Goal: Task Accomplishment & Management: Use online tool/utility

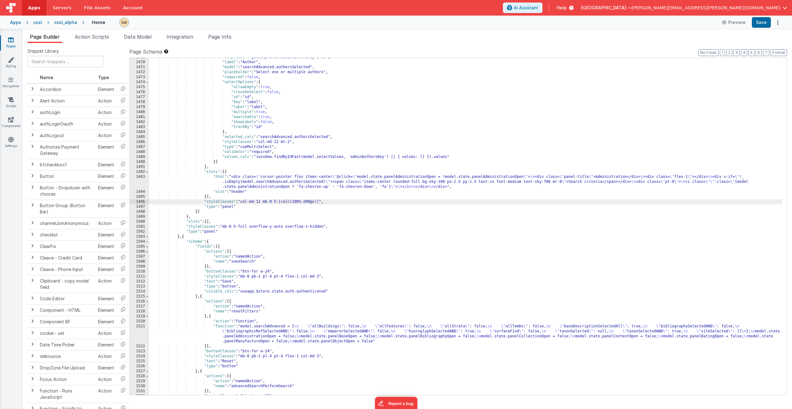
scroll to position [8074, 0]
drag, startPoint x: 276, startPoint y: 202, endPoint x: 321, endPoint y: 201, distance: 44.8
click at [321, 201] on div ""help_calc" : "getHelpText('adminAuthorsKey', 0)" , "label" : "Author" , "model…" at bounding box center [465, 228] width 633 height 347
click at [304, 202] on div ""help_calc" : "getHelpText('adminAuthorsKey', 0)" , "label" : "Author" , "model…" at bounding box center [465, 228] width 633 height 347
click at [760, 21] on button "Save" at bounding box center [761, 22] width 19 height 11
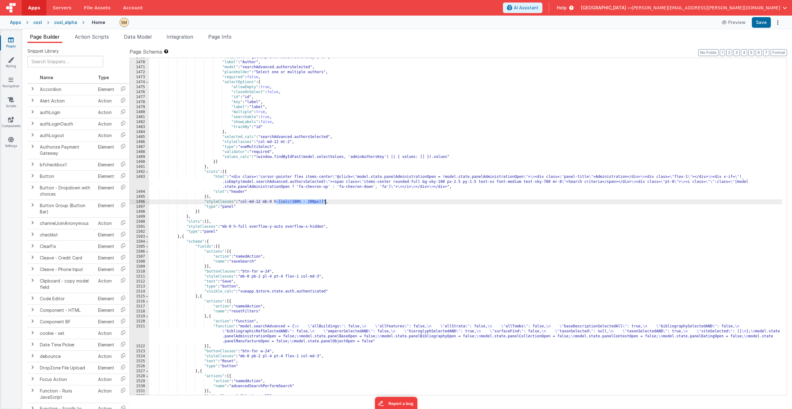
drag, startPoint x: 275, startPoint y: 202, endPoint x: 325, endPoint y: 201, distance: 50.2
click at [325, 201] on div ""help_calc" : "getHelpText('adminAuthorsKey', 0)" , "label" : "Author" , "model…" at bounding box center [465, 228] width 633 height 347
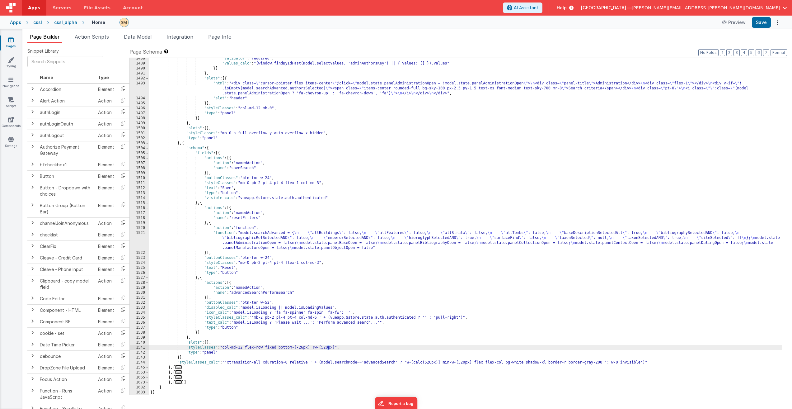
click at [327, 348] on div ""validator" : "required" , "values_calc" : "(window.findByIdFast(model.selectVa…" at bounding box center [465, 229] width 633 height 347
click at [761, 22] on button "Save" at bounding box center [761, 22] width 19 height 11
drag, startPoint x: 314, startPoint y: 347, endPoint x: 323, endPoint y: 348, distance: 9.7
click at [323, 348] on div ""validator" : "required" , "values_calc" : "(window.findByIdFast(model.selectVa…" at bounding box center [465, 229] width 633 height 347
type input "!w-["
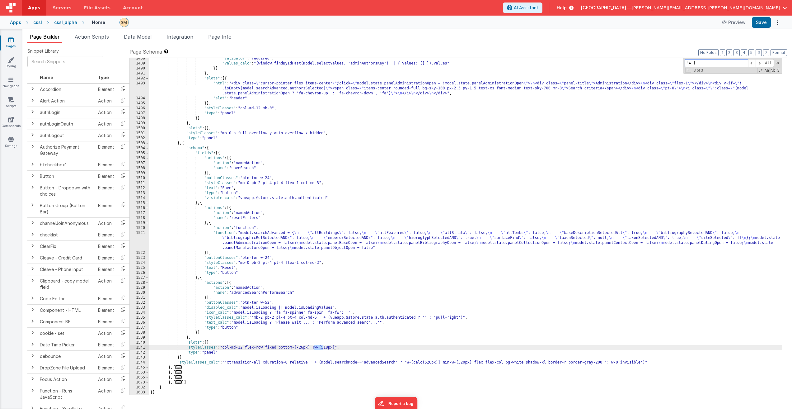
scroll to position [1426, 0]
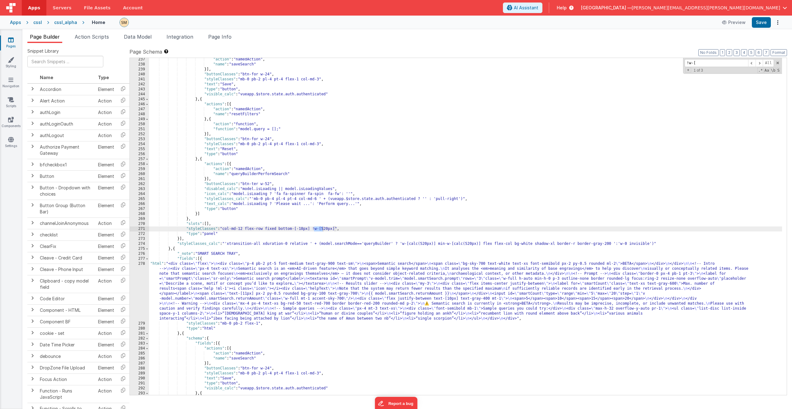
click at [329, 229] on div ""action" : "namedAction" , "name" : "saveSearch" }] , "buttonClasses" : "btn-fo…" at bounding box center [465, 230] width 633 height 347
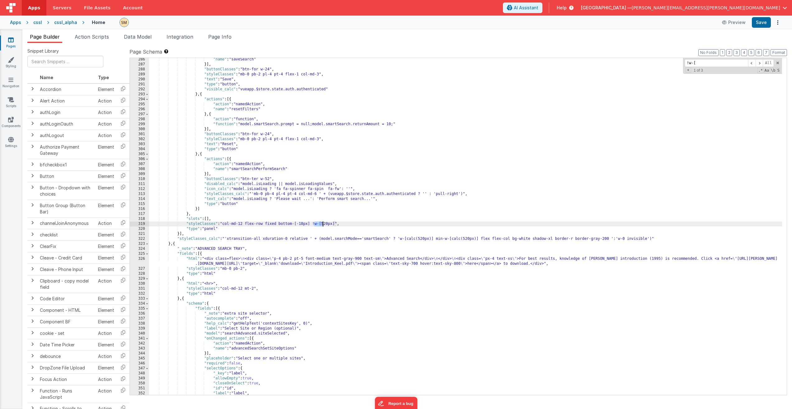
scroll to position [1725, 0]
click at [329, 223] on div ""name" : "saveSearch" }] , "buttonClasses" : "btn-for w-24" , "styleClasses" : …" at bounding box center [465, 230] width 633 height 347
click at [760, 21] on button "Save" at bounding box center [761, 22] width 19 height 11
click at [342, 224] on div ""name" : "saveSearch" }] , "buttonClasses" : "btn-for w-24" , "styleClasses" : …" at bounding box center [465, 230] width 633 height 347
click at [336, 223] on div ""name" : "saveSearch" }] , "buttonClasses" : "btn-for w-24" , "styleClasses" : …" at bounding box center [465, 230] width 633 height 347
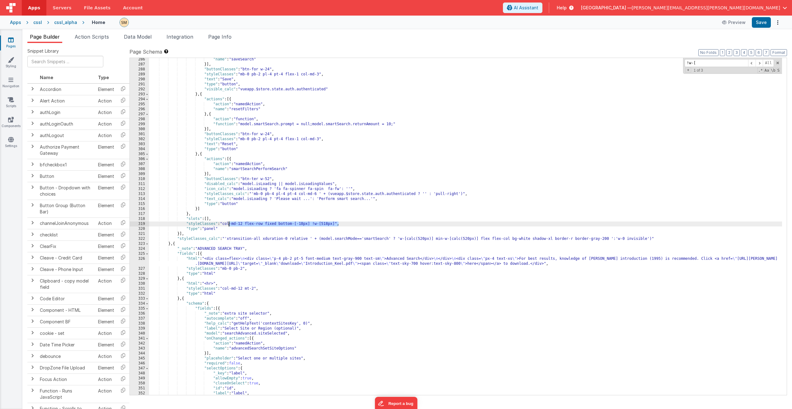
drag, startPoint x: 339, startPoint y: 224, endPoint x: 228, endPoint y: 222, distance: 111.2
click at [228, 222] on div ""name" : "saveSearch" }] , "buttonClasses" : "btn-for w-24" , "styleClasses" : …" at bounding box center [465, 230] width 633 height 347
click at [224, 224] on div ""name" : "saveSearch" }] , "buttonClasses" : "btn-for w-24" , "styleClasses" : …" at bounding box center [465, 230] width 633 height 347
drag, startPoint x: 224, startPoint y: 224, endPoint x: 351, endPoint y: 232, distance: 127.0
click at [335, 224] on div ""name" : "saveSearch" }] , "buttonClasses" : "btn-for w-24" , "styleClasses" : …" at bounding box center [465, 230] width 633 height 347
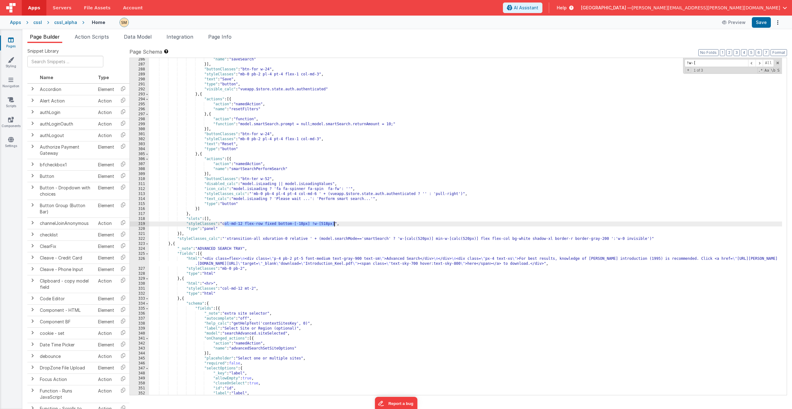
click at [336, 224] on div ""name" : "saveSearch" }] , "buttonClasses" : "btn-for w-24" , "styleClasses" : …" at bounding box center [465, 230] width 633 height 347
click at [224, 224] on div ""name" : "saveSearch" }] , "buttonClasses" : "btn-for w-24" , "styleClasses" : …" at bounding box center [465, 230] width 633 height 347
click at [419, 223] on div ""name" : "saveSearch" }] , "buttonClasses" : "btn-for w-24" , "styleClasses" : …" at bounding box center [465, 230] width 633 height 347
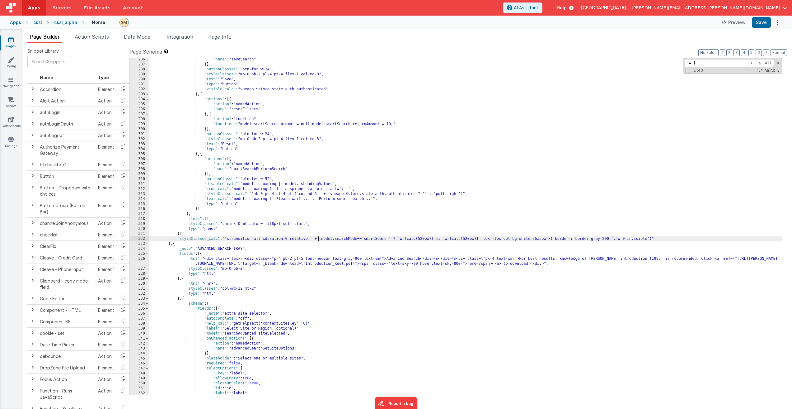
click at [319, 236] on div ""name" : "saveSearch" }] , "buttonClasses" : "btn-for w-24" , "styleClasses" : …" at bounding box center [465, 230] width 633 height 347
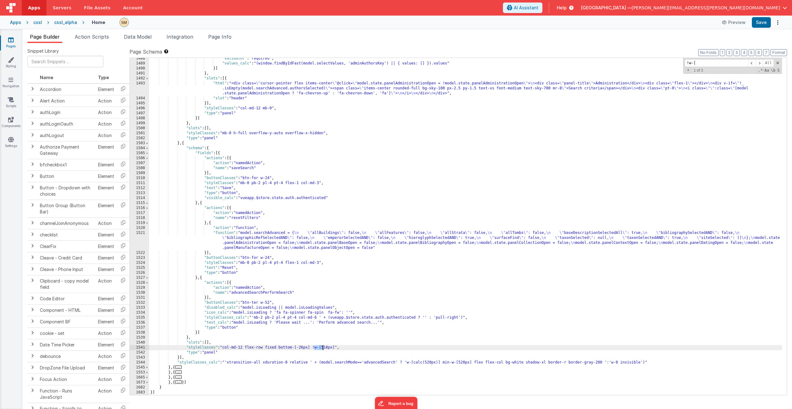
scroll to position [8167, 0]
drag, startPoint x: 337, startPoint y: 348, endPoint x: 224, endPoint y: 348, distance: 113.0
click at [224, 348] on div ""validator" : "required" , "values_calc" : "(window.findByIdFast(model.selectVa…" at bounding box center [465, 229] width 633 height 347
click at [768, 22] on button "Save" at bounding box center [761, 22] width 19 height 11
click at [280, 182] on div ""validator" : "required" , "values_calc" : "(window.findByIdFast(model.selectVa…" at bounding box center [465, 229] width 633 height 347
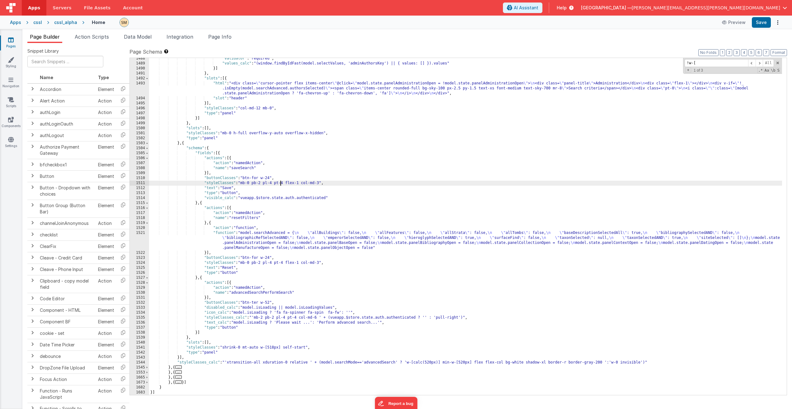
click at [325, 163] on div ""validator" : "required" , "values_calc" : "(window.findByIdFast(model.selectVa…" at bounding box center [465, 229] width 633 height 347
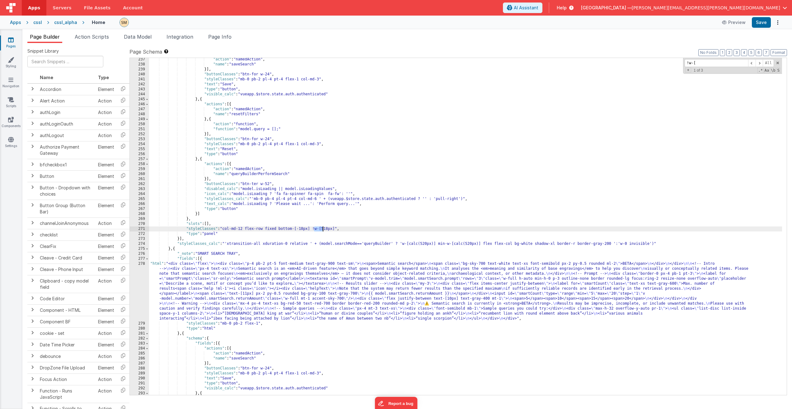
scroll to position [1426, 0]
drag, startPoint x: 336, startPoint y: 229, endPoint x: 225, endPoint y: 228, distance: 111.2
click at [225, 228] on div ""action" : "namedAction" , "name" : "saveSearch" }] , "buttonClasses" : "btn-fo…" at bounding box center [465, 230] width 633 height 347
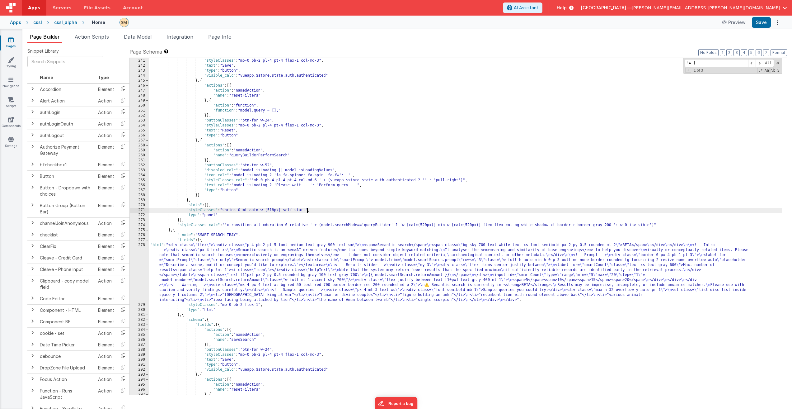
scroll to position [1463, 0]
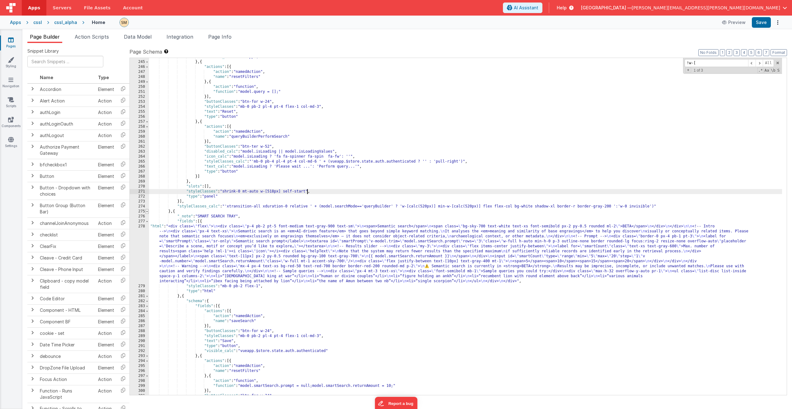
click at [148, 212] on span at bounding box center [146, 211] width 3 height 5
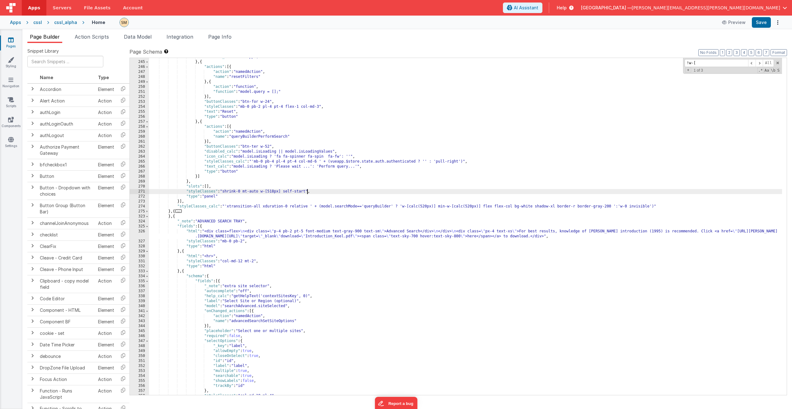
click at [190, 225] on div ""visible_calc" : "vueapp.$store.state.auth.authenticated" } , { "actions" : [{ …" at bounding box center [465, 227] width 633 height 347
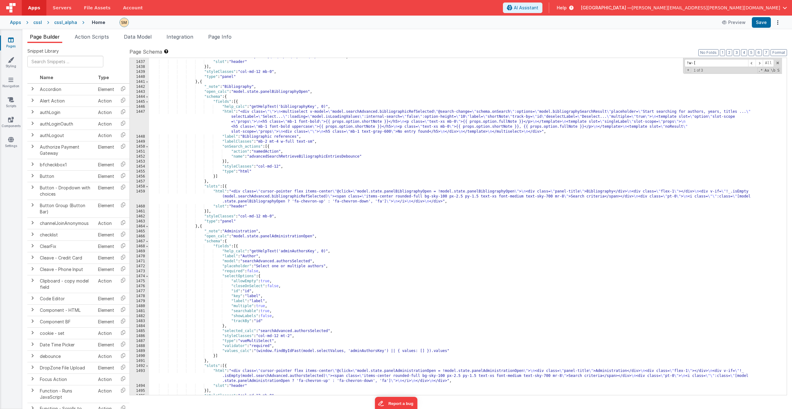
scroll to position [7591, 0]
click at [274, 217] on div ""html" : "<div class= \" cursor-pointer flex items-center \" @click= \" model.s…" at bounding box center [465, 218] width 633 height 367
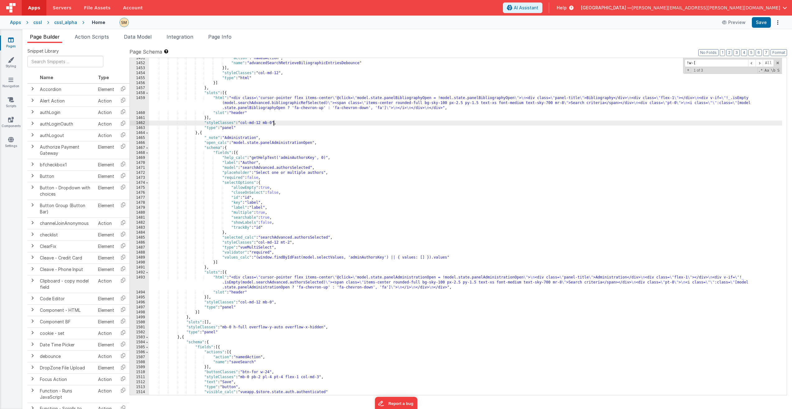
scroll to position [7722, 0]
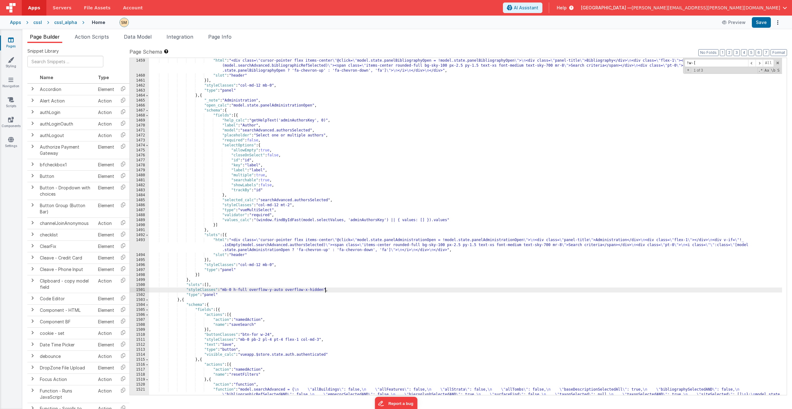
click at [325, 290] on div ""slots" : [{ "html" : "<div class= \" cursor-pointer flex items-center \" @clic…" at bounding box center [465, 234] width 633 height 362
click at [235, 290] on div ""slots" : [{ "html" : "<div class= \" cursor-pointer flex items-center \" @clic…" at bounding box center [465, 234] width 633 height 362
drag, startPoint x: 251, startPoint y: 291, endPoint x: 325, endPoint y: 290, distance: 74.1
click at [325, 290] on div ""slots" : [{ "html" : "<div class= \" cursor-pointer flex items-center \" @clic…" at bounding box center [465, 234] width 633 height 362
drag, startPoint x: 235, startPoint y: 289, endPoint x: 325, endPoint y: 291, distance: 90.0
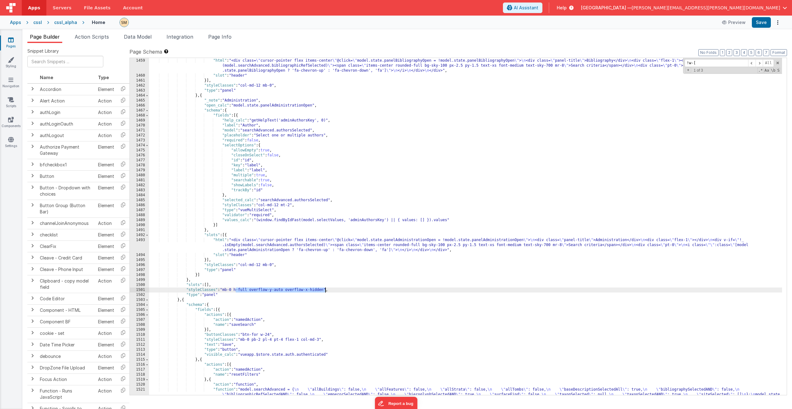
click at [325, 291] on div ""slots" : [{ "html" : "<div class= \" cursor-pointer flex items-center \" @clic…" at bounding box center [465, 234] width 633 height 362
drag, startPoint x: 225, startPoint y: 290, endPoint x: 325, endPoint y: 289, distance: 100.6
click at [325, 289] on div ""slots" : [{ "html" : "<div class= \" cursor-pointer flex items-center \" @clic…" at bounding box center [465, 234] width 633 height 362
click at [759, 21] on button "Save" at bounding box center [761, 22] width 19 height 11
click at [756, 23] on button "Save" at bounding box center [761, 22] width 19 height 11
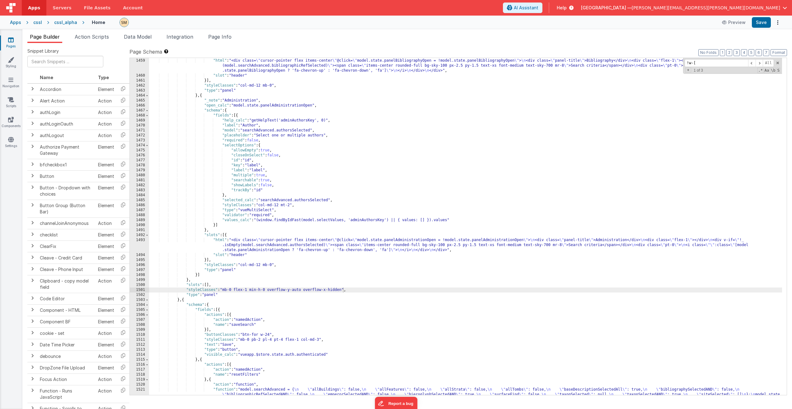
click at [355, 272] on div ""slots" : [{ "html" : "<div class= \" cursor-pointer flex items-center \" @clic…" at bounding box center [465, 234] width 633 height 362
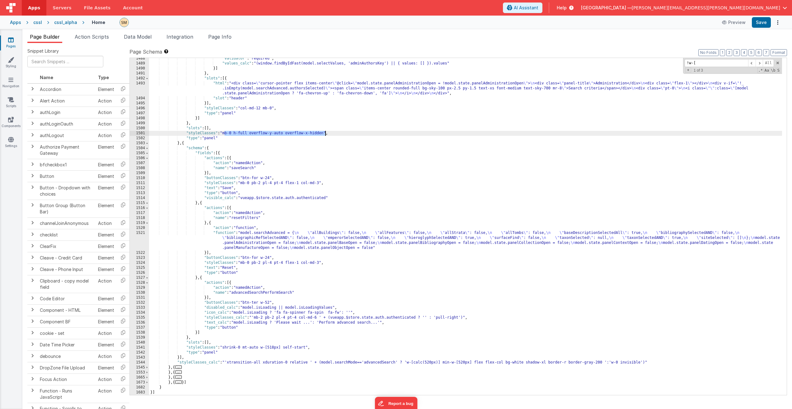
scroll to position [7878, 0]
click at [505, 363] on div ""validator" : "required" , "values_calc" : "(window.findByIdFast(model.selectVa…" at bounding box center [465, 229] width 633 height 347
click at [761, 23] on button "Save" at bounding box center [761, 22] width 19 height 11
drag, startPoint x: 325, startPoint y: 134, endPoint x: 225, endPoint y: 134, distance: 99.9
click at [225, 134] on div ""validator" : "required" , "values_calc" : "(window.findByIdFast(model.selectVa…" at bounding box center [465, 229] width 633 height 347
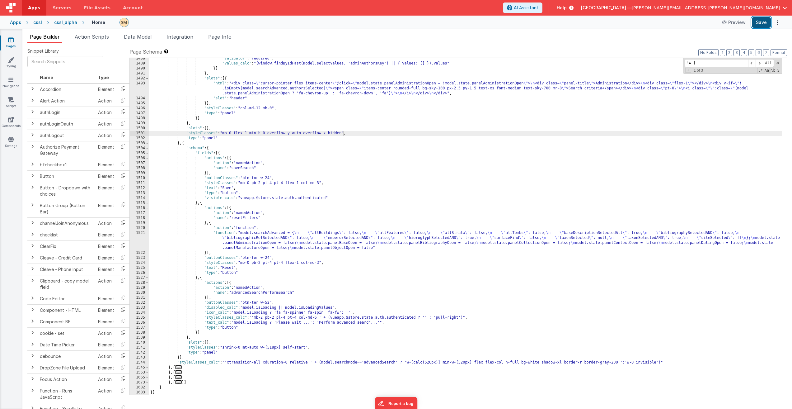
click at [763, 23] on button "Save" at bounding box center [761, 22] width 19 height 11
click at [262, 134] on div ""validator" : "required" , "values_calc" : "(window.findByIdFast(model.selectVa…" at bounding box center [465, 229] width 633 height 347
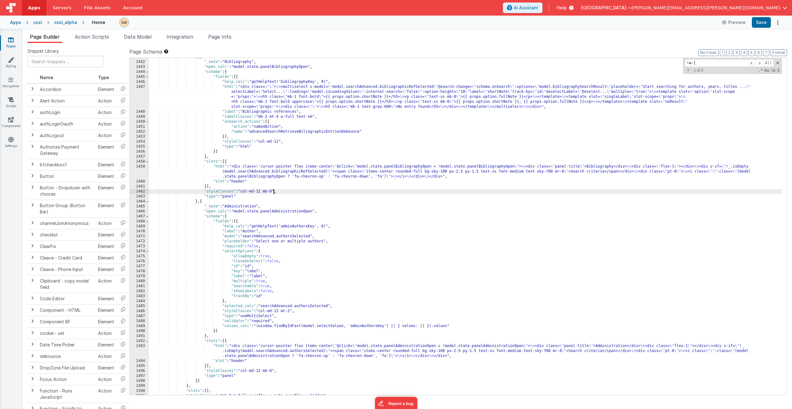
scroll to position [7634, 0]
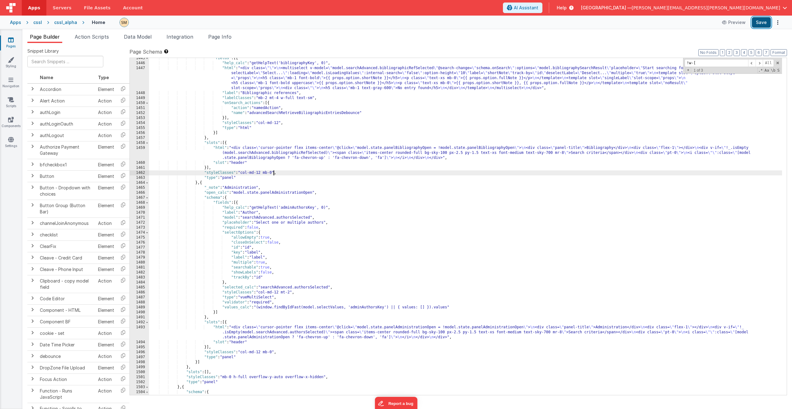
click at [762, 22] on button "Save" at bounding box center [761, 22] width 19 height 11
click at [274, 172] on div ""fields" : [{ "help_calc" : "getHelpText('bibliographyKey', 0)" , "html" : "<di…" at bounding box center [465, 229] width 633 height 347
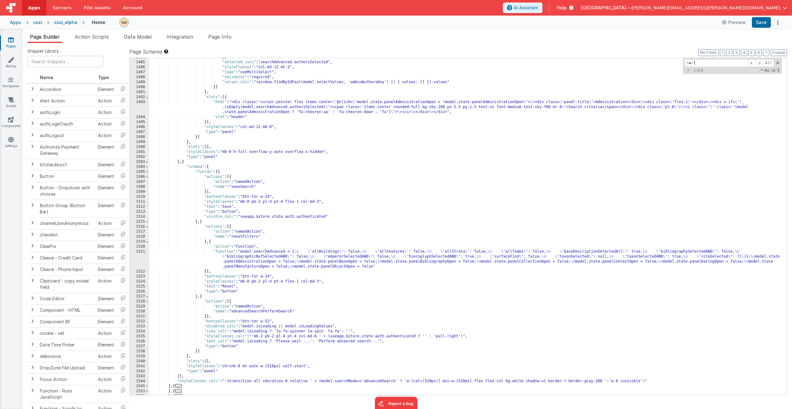
scroll to position [7878, 0]
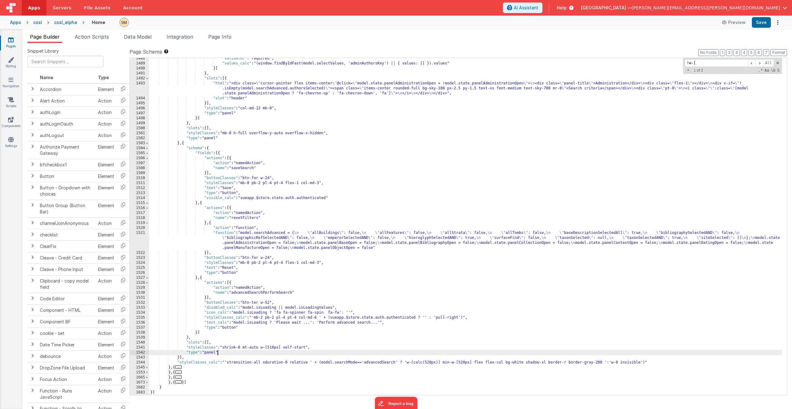
click at [217, 353] on div ""validator" : "required" , "values_calc" : "(window.findByIdFast(model.selectVa…" at bounding box center [465, 229] width 633 height 347
click at [308, 347] on div ""validator" : "required" , "values_calc" : "(window.findByIdFast(model.selectVa…" at bounding box center [465, 229] width 633 height 347
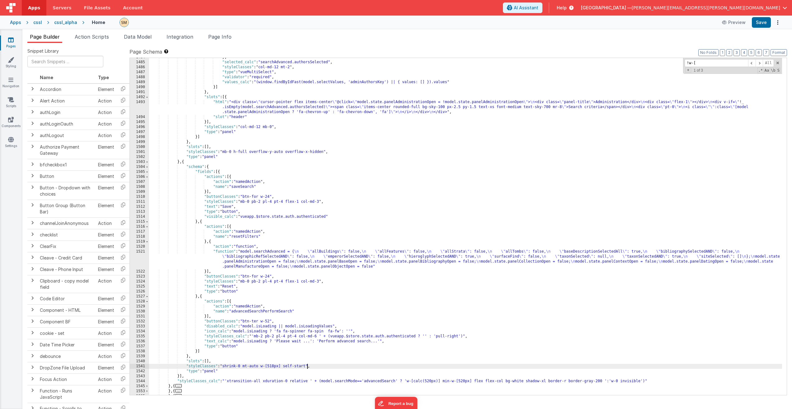
scroll to position [7859, 0]
click at [321, 202] on div "} , "selected_calc" : "searchAdvanced.authorsSelected" , "styleClasses" : "col-…" at bounding box center [465, 228] width 633 height 347
click at [764, 22] on button "Save" at bounding box center [761, 22] width 19 height 11
click at [330, 201] on div "} , "selected_calc" : "searchAdvanced.authorsSelected" , "styleClasses" : "col-…" at bounding box center [465, 228] width 633 height 347
click at [767, 24] on button "Save" at bounding box center [761, 22] width 19 height 11
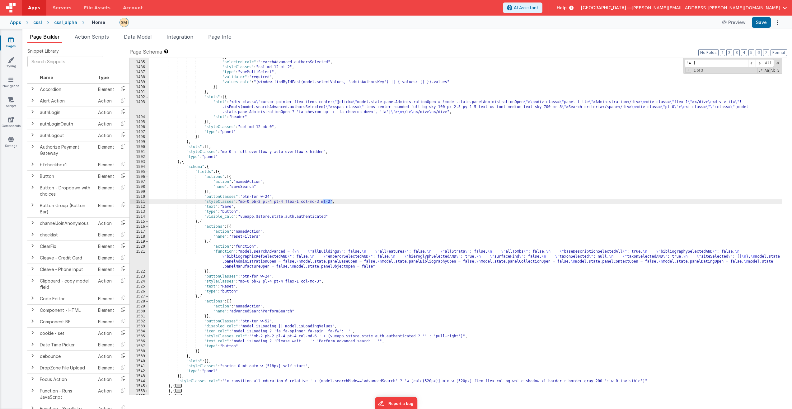
drag, startPoint x: 324, startPoint y: 201, endPoint x: 331, endPoint y: 201, distance: 7.5
click at [331, 201] on div "} , "selected_calc" : "searchAdvanced.authorsSelected" , "styleClasses" : "col-…" at bounding box center [465, 228] width 633 height 347
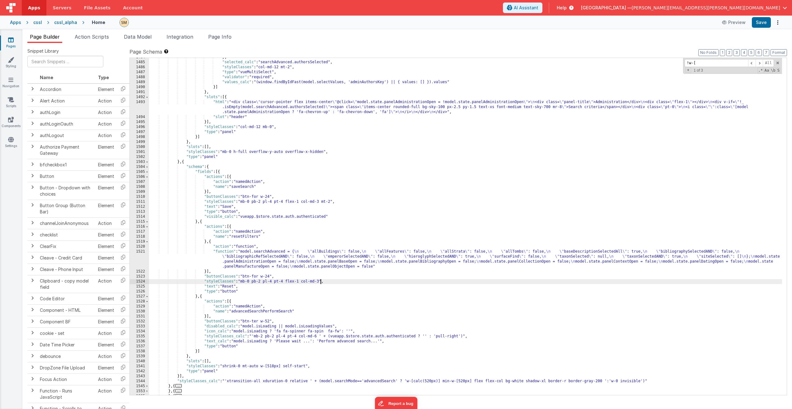
click at [320, 281] on div "} , "selected_calc" : "searchAdvanced.authorsSelected" , "styleClasses" : "col-…" at bounding box center [465, 228] width 633 height 347
click at [319, 336] on div "} , "selected_calc" : "searchAdvanced.authorsSelected" , "styleClasses" : "col-…" at bounding box center [465, 228] width 633 height 347
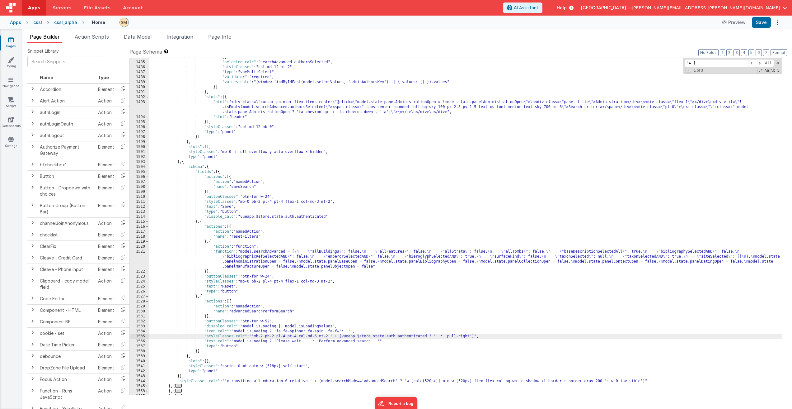
click at [267, 336] on div "} , "selected_calc" : "searchAdvanced.authorsSelected" , "styleClasses" : "col-…" at bounding box center [465, 228] width 633 height 347
drag, startPoint x: 267, startPoint y: 336, endPoint x: 257, endPoint y: 337, distance: 9.7
click at [256, 336] on div "} , "selected_calc" : "searchAdvanced.authorsSelected" , "styleClasses" : "col-…" at bounding box center [465, 228] width 633 height 347
click at [760, 22] on button "Save" at bounding box center [761, 22] width 19 height 11
click at [329, 338] on div "} , "selected_calc" : "searchAdvanced.authorsSelected" , "styleClasses" : "col-…" at bounding box center [465, 228] width 633 height 347
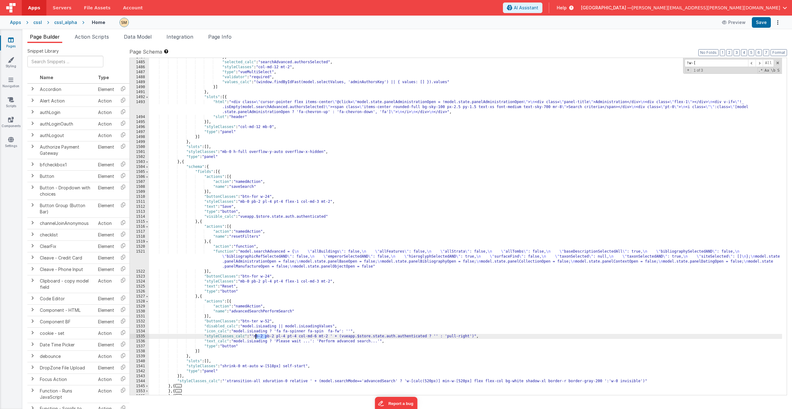
drag, startPoint x: 267, startPoint y: 335, endPoint x: 255, endPoint y: 336, distance: 12.5
click at [255, 336] on div "} , "selected_calc" : "searchAdvanced.authorsSelected" , "styleClasses" : "col-…" at bounding box center [465, 228] width 633 height 347
click at [767, 21] on button "Save" at bounding box center [761, 22] width 19 height 11
click at [275, 336] on div "} , "selected_calc" : "searchAdvanced.authorsSelected" , "styleClasses" : "col-…" at bounding box center [465, 228] width 633 height 347
click at [255, 338] on div "} , "selected_calc" : "searchAdvanced.authorsSelected" , "styleClasses" : "col-…" at bounding box center [465, 228] width 633 height 347
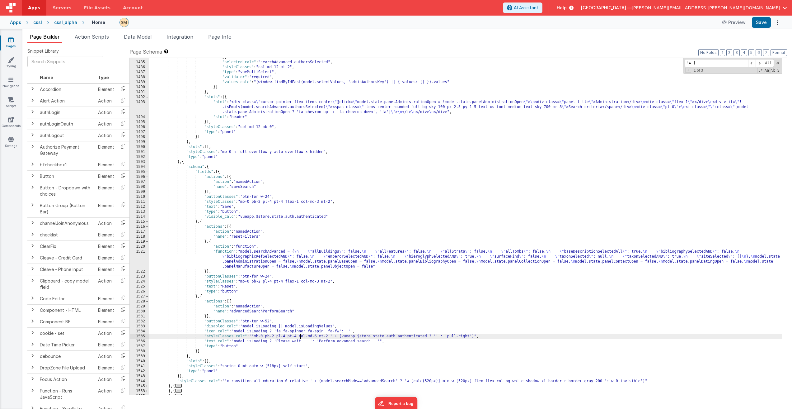
click at [301, 337] on div "} , "selected_calc" : "searchAdvanced.authorsSelected" , "styleClasses" : "col-…" at bounding box center [465, 228] width 633 height 347
click at [762, 22] on button "Save" at bounding box center [761, 22] width 19 height 11
drag, startPoint x: 346, startPoint y: 336, endPoint x: 336, endPoint y: 336, distance: 9.7
click at [336, 336] on div "} , "selected_calc" : "searchAdvanced.authorsSelected" , "styleClasses" : "col-…" at bounding box center [465, 228] width 633 height 347
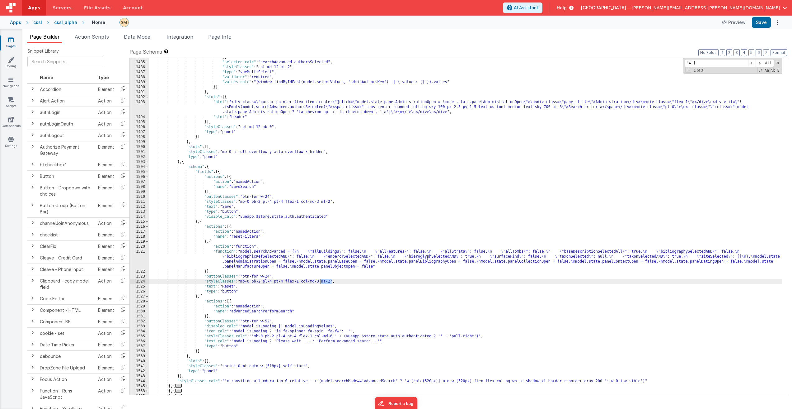
drag, startPoint x: 332, startPoint y: 281, endPoint x: 321, endPoint y: 282, distance: 10.9
click at [321, 282] on div "} , "selected_calc" : "searchAdvanced.authorsSelected" , "styleClasses" : "col-…" at bounding box center [465, 228] width 633 height 347
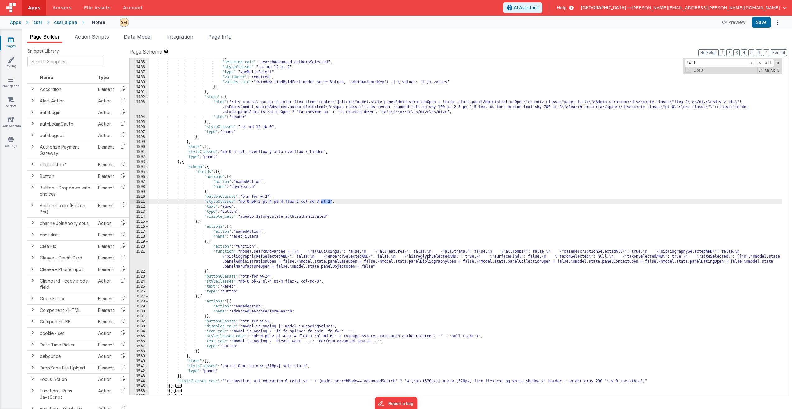
drag, startPoint x: 332, startPoint y: 202, endPoint x: 321, endPoint y: 204, distance: 11.0
click at [321, 204] on div "} , "selected_calc" : "searchAdvanced.authorsSelected" , "styleClasses" : "col-…" at bounding box center [465, 228] width 633 height 347
click at [763, 21] on button "Save" at bounding box center [761, 22] width 19 height 11
click at [259, 203] on div "} , "selected_calc" : "searchAdvanced.authorsSelected" , "styleClasses" : "col-…" at bounding box center [465, 228] width 633 height 347
click at [261, 203] on div "} , "selected_calc" : "searchAdvanced.authorsSelected" , "styleClasses" : "col-…" at bounding box center [465, 228] width 633 height 347
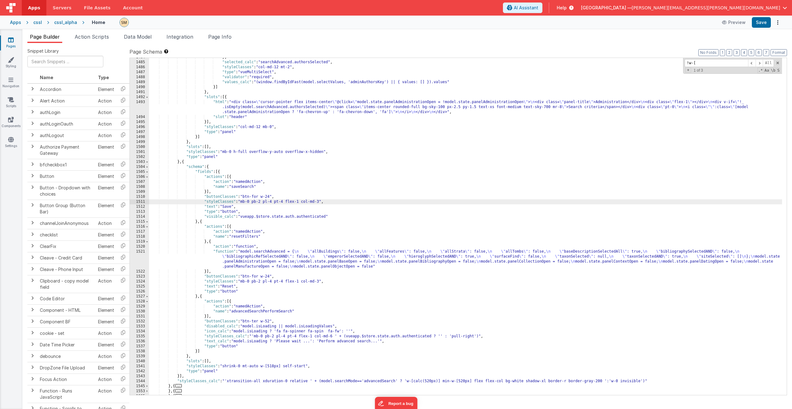
click at [259, 203] on div "} , "selected_calc" : "searchAdvanced.authorsSelected" , "styleClasses" : "col-…" at bounding box center [465, 228] width 633 height 347
drag, startPoint x: 264, startPoint y: 202, endPoint x: 260, endPoint y: 202, distance: 4.4
click at [260, 202] on div "} , "selected_calc" : "searchAdvanced.authorsSelected" , "styleClasses" : "col-…" at bounding box center [465, 228] width 633 height 347
click at [261, 203] on div "} , "selected_calc" : "searchAdvanced.authorsSelected" , "styleClasses" : "col-…" at bounding box center [465, 228] width 633 height 347
click at [261, 202] on div "} , "selected_calc" : "searchAdvanced.authorsSelected" , "styleClasses" : "col-…" at bounding box center [465, 228] width 633 height 347
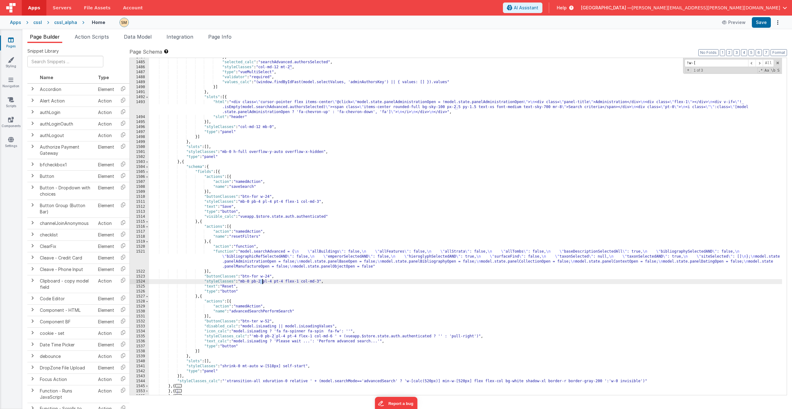
click at [262, 282] on div "} , "selected_calc" : "searchAdvanced.authorsSelected" , "styleClasses" : "col-…" at bounding box center [465, 228] width 633 height 347
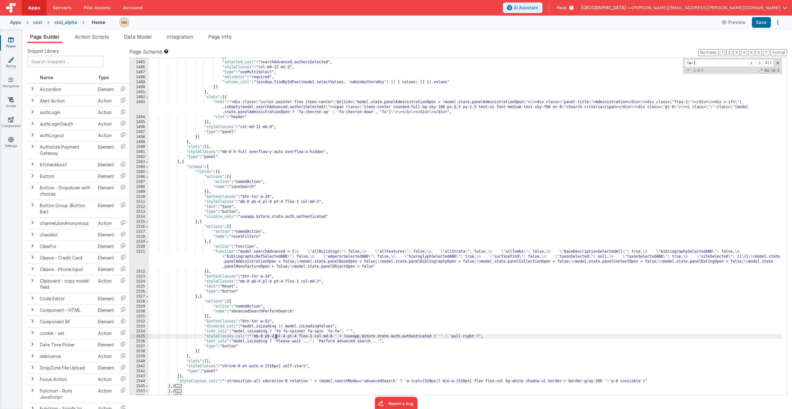
click at [276, 337] on div "} , "selected_calc" : "searchAdvanced.authorsSelected" , "styleClasses" : "col-…" at bounding box center [465, 228] width 633 height 347
click at [766, 22] on button "Save" at bounding box center [761, 22] width 19 height 11
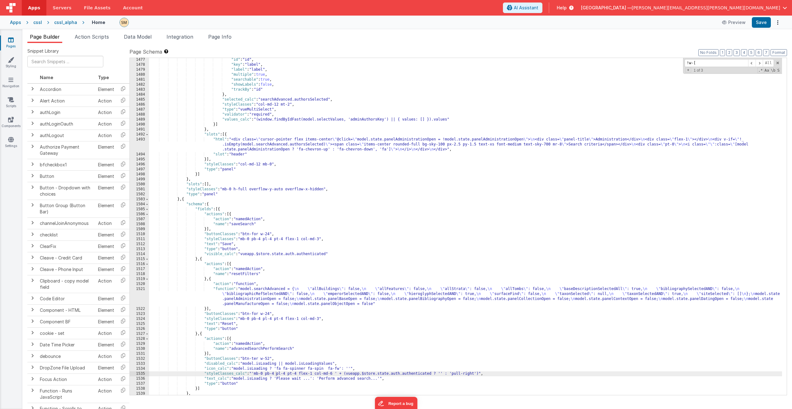
scroll to position [7803, 0]
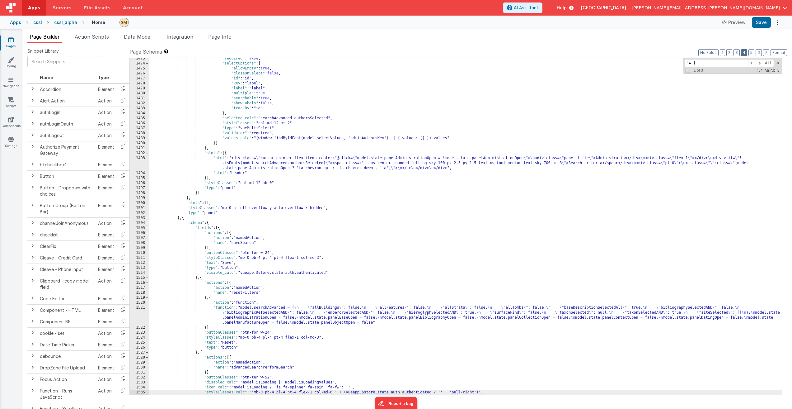
click at [745, 51] on button "4" at bounding box center [744, 52] width 6 height 7
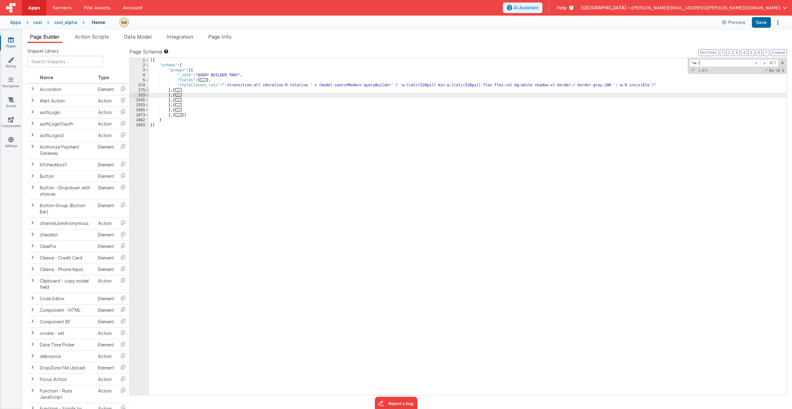
click at [147, 90] on span at bounding box center [146, 90] width 3 height 5
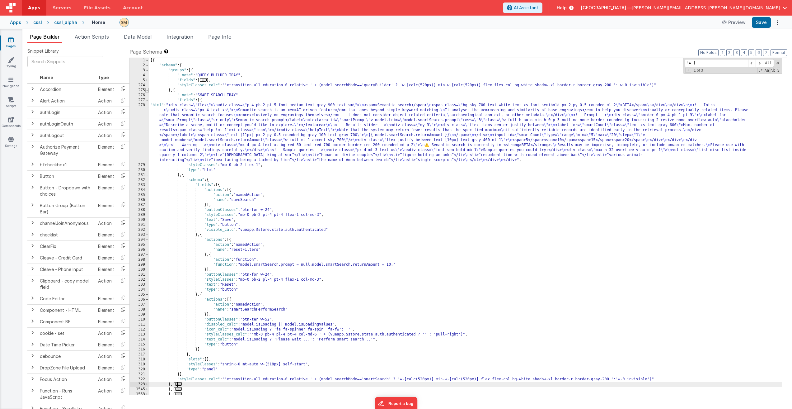
click at [147, 90] on span at bounding box center [146, 90] width 3 height 5
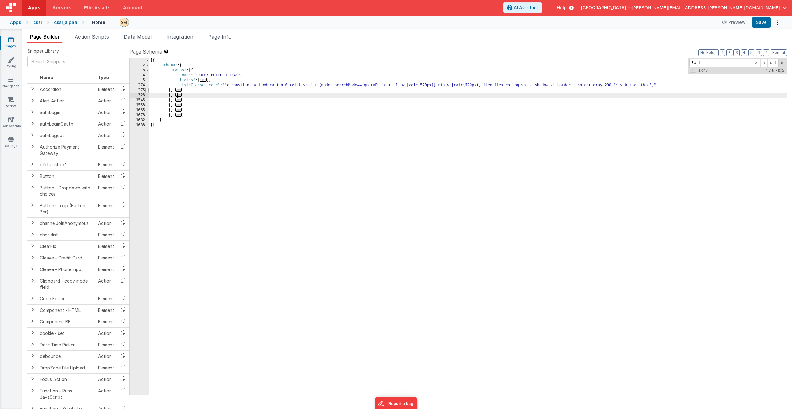
click at [148, 91] on span at bounding box center [146, 90] width 3 height 5
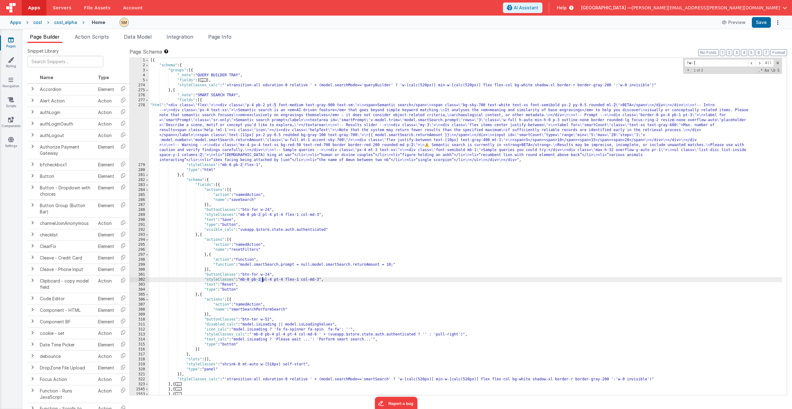
click at [262, 279] on div "[{ "schema" : { "groups" : [{ "_note" : "QUERY BUILDER TRAY" , "fields" : [ ...…" at bounding box center [465, 231] width 633 height 347
click at [262, 215] on div "[{ "schema" : { "groups" : [{ "_note" : "QUERY BUILDER TRAY" , "fields" : [ ...…" at bounding box center [465, 231] width 633 height 347
click at [764, 22] on button "Save" at bounding box center [761, 22] width 19 height 11
click at [147, 102] on span at bounding box center [146, 100] width 3 height 5
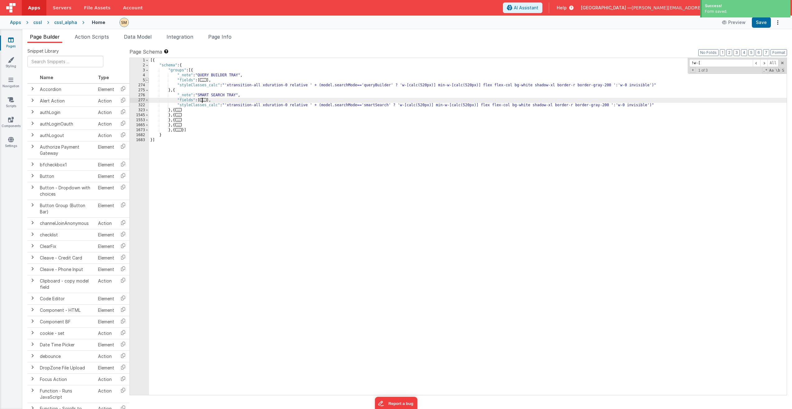
click at [146, 79] on span at bounding box center [146, 80] width 3 height 5
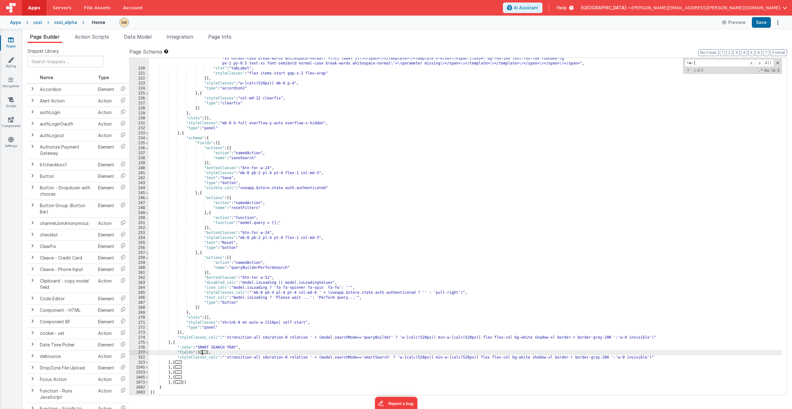
scroll to position [1332, 0]
click at [261, 239] on div ""html" : "<span style= \" width: 420px; display: inline-flex \" > \n <span clas…" at bounding box center [465, 155] width 633 height 506
click at [260, 174] on div ""html" : "<span style= \" width: 420px; display: inline-flex \" > \n <span clas…" at bounding box center [465, 155] width 633 height 506
click at [766, 22] on button "Save" at bounding box center [761, 22] width 19 height 11
click at [762, 22] on button "Save" at bounding box center [761, 22] width 19 height 11
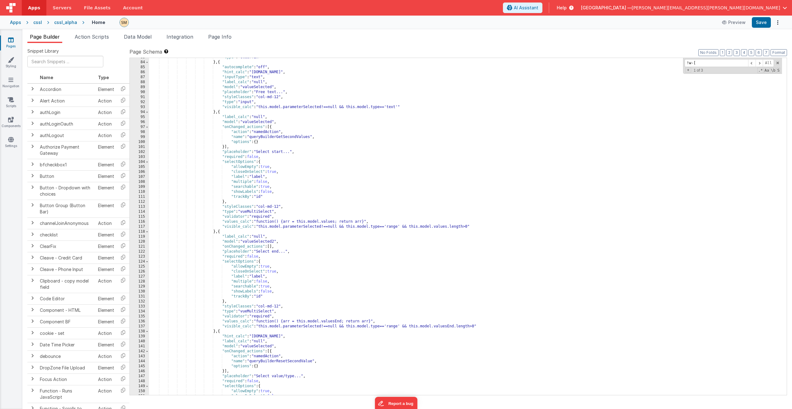
scroll to position [0, 0]
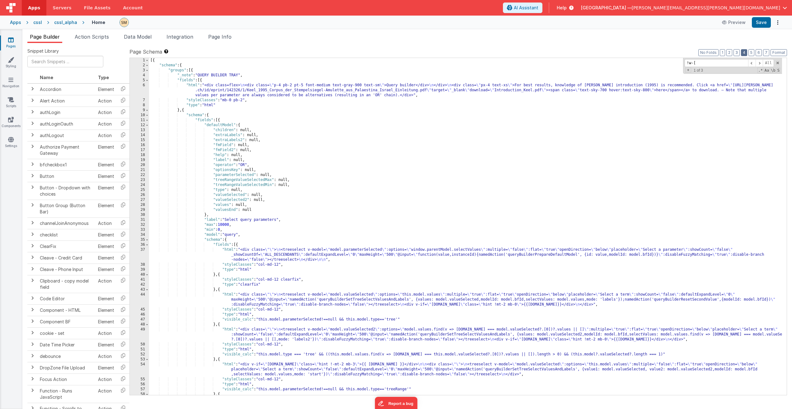
click at [746, 52] on button "4" at bounding box center [744, 52] width 6 height 7
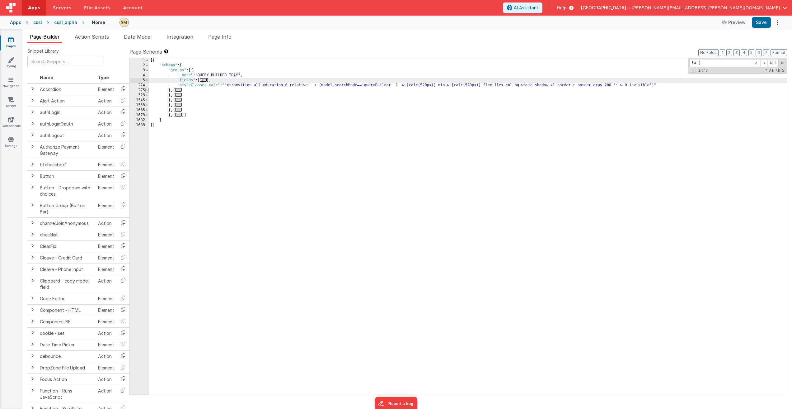
click at [147, 90] on span at bounding box center [146, 90] width 3 height 5
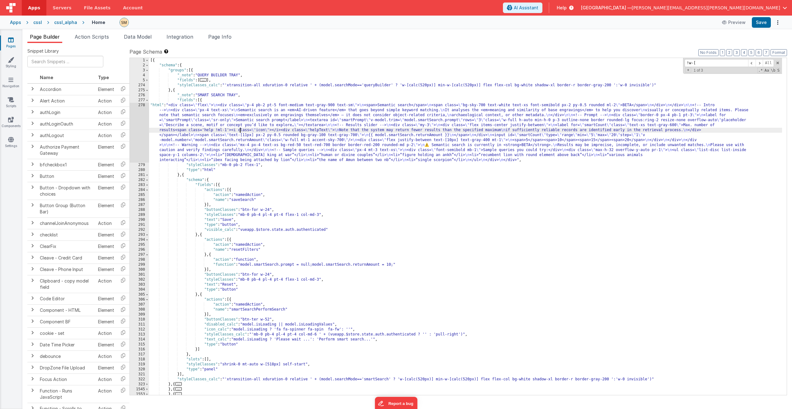
click at [239, 128] on div "[{ "schema" : { "groups" : [{ "_note" : "QUERY BUILDER TRAY" , "fields" : [ ...…" at bounding box center [465, 231] width 633 height 347
click at [136, 131] on div "278" at bounding box center [139, 133] width 19 height 60
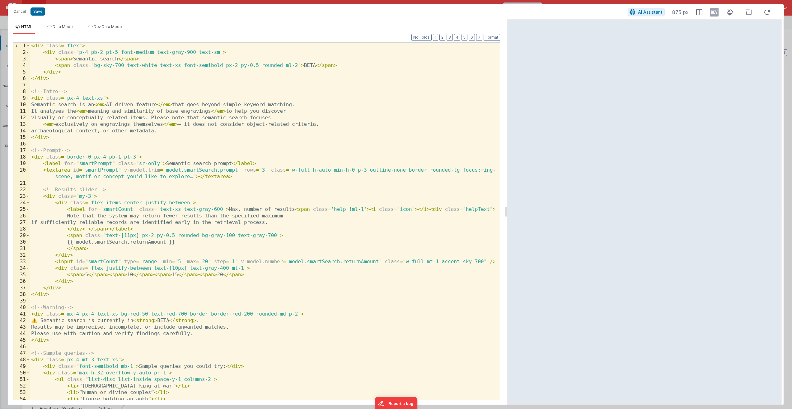
drag, startPoint x: 618, startPoint y: 194, endPoint x: 508, endPoint y: 198, distance: 110.3
click at [508, 198] on html "Cancel Save AI Assistant 875 px HTML Data Model Dev Data Model Format 7 6 5 4 3…" at bounding box center [396, 204] width 792 height 409
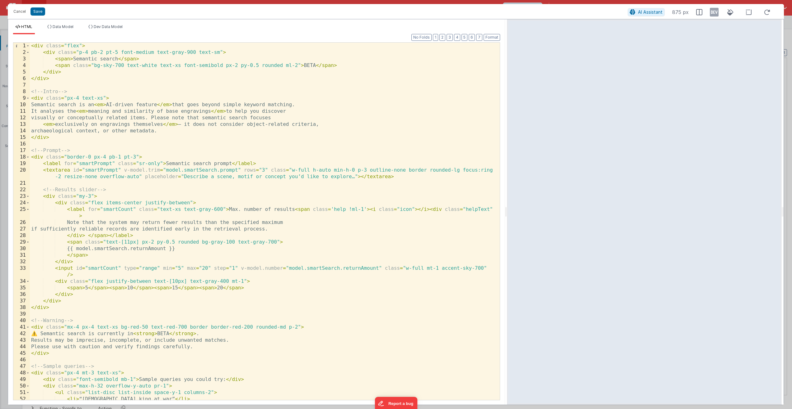
scroll to position [68, 0]
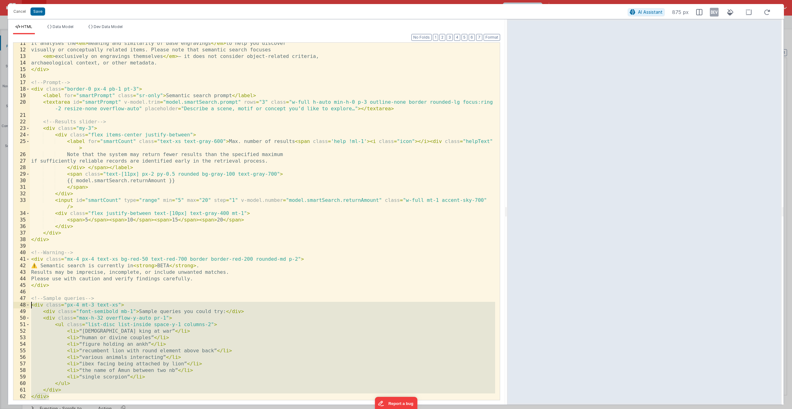
drag, startPoint x: 62, startPoint y: 396, endPoint x: 12, endPoint y: 303, distance: 105.7
click at [12, 303] on div "Format 7 6 5 4 3 2 1 No Folds 11 12 13 14 15 16 17 18 19 20 21 22 23 24 25 26 2…" at bounding box center [256, 219] width 497 height 370
click at [33, 305] on div "It analyses the < em > meaning and similarity of base engravings </ em > to hel…" at bounding box center [262, 225] width 465 height 370
drag, startPoint x: 31, startPoint y: 305, endPoint x: 81, endPoint y: 412, distance: 118.1
click at [81, 409] on html "Cancel Save AI Assistant 875 px HTML Data Model Dev Data Model Format 7 6 5 4 3…" at bounding box center [396, 204] width 792 height 409
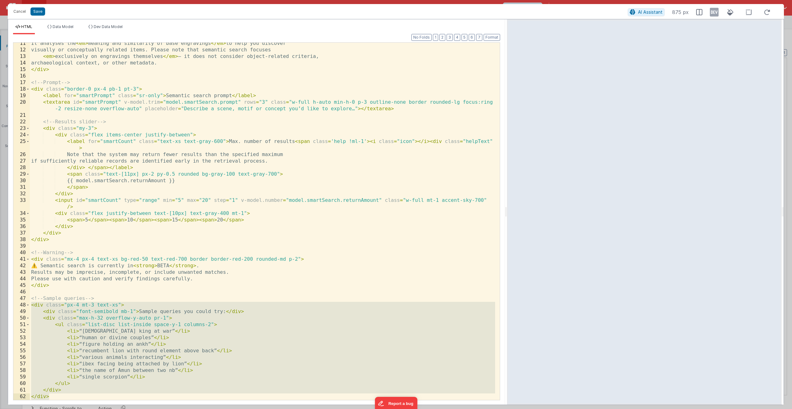
click at [32, 305] on div "It analyses the < em > meaning and similarity of base engravings </ em > to hel…" at bounding box center [262, 225] width 465 height 370
drag, startPoint x: 31, startPoint y: 305, endPoint x: 85, endPoint y: 392, distance: 102.5
click at [86, 394] on div "It analyses the < em > meaning and similarity of base engravings </ em > to hel…" at bounding box center [262, 225] width 465 height 370
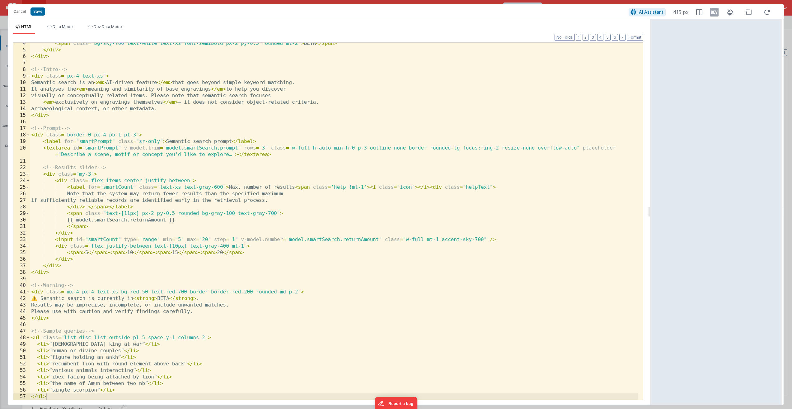
scroll to position [22, 0]
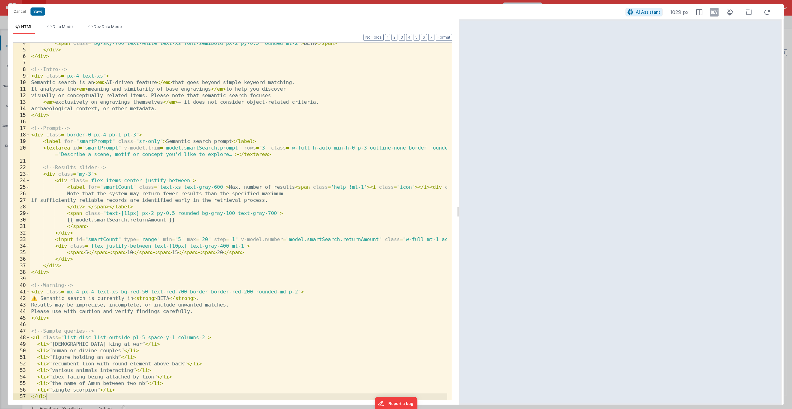
drag, startPoint x: 506, startPoint y: 211, endPoint x: 459, endPoint y: 229, distance: 50.0
click at [459, 229] on html "Cancel Save AI Assistant 1029 px HTML Data Model Dev Data Model Format 7 6 5 4 …" at bounding box center [396, 204] width 792 height 409
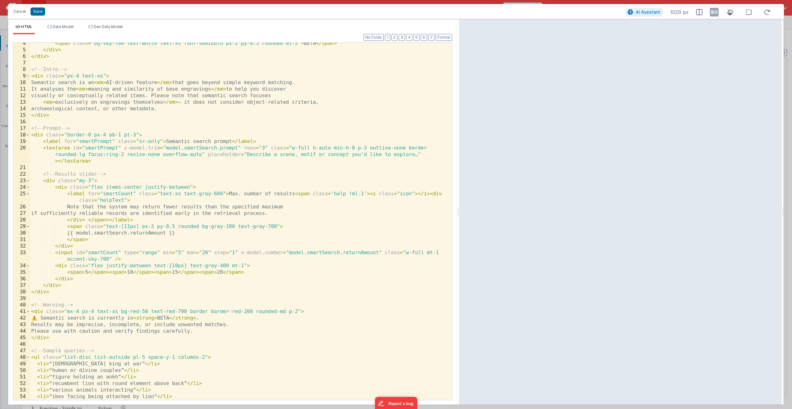
click at [257, 324] on div "< span class = "bg-sky-700 text-white text-xs font-semibold px-2 py-0.5 rounded…" at bounding box center [239, 225] width 418 height 370
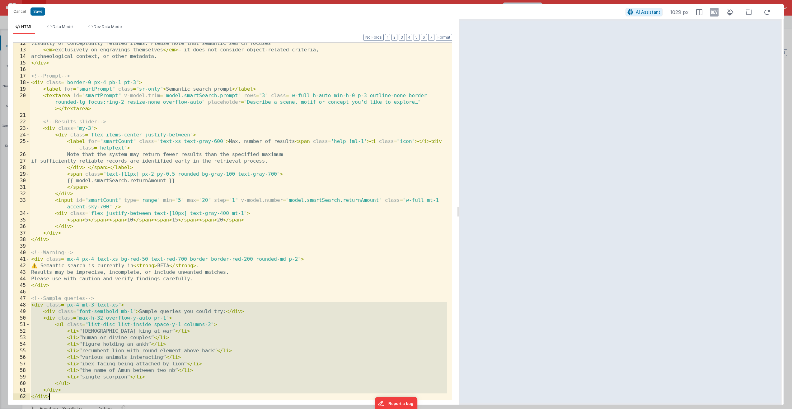
scroll to position [74, 0]
click at [204, 332] on div "visually or conceptually related items. Please note that semantic search focuse…" at bounding box center [239, 225] width 418 height 370
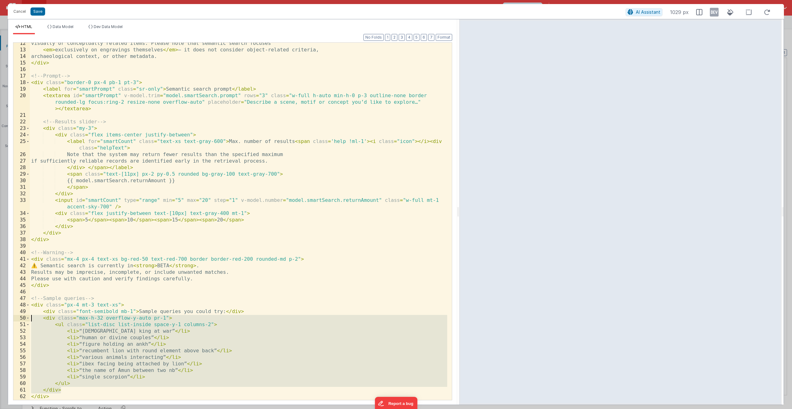
drag, startPoint x: 76, startPoint y: 390, endPoint x: 21, endPoint y: 319, distance: 89.9
click at [21, 319] on div "12 13 14 15 16 17 18 19 20 21 22 23 24 25 26 27 28 29 30 31 32 33 34 35 36 37 3…" at bounding box center [232, 221] width 439 height 358
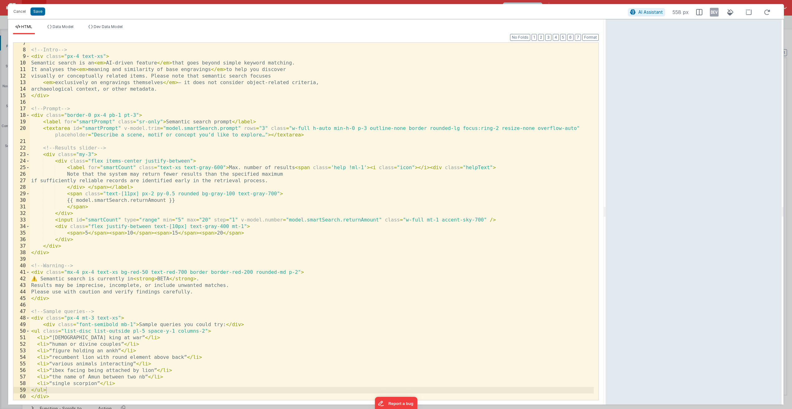
scroll to position [42, 0]
drag, startPoint x: 458, startPoint y: 211, endPoint x: 607, endPoint y: 196, distance: 149.9
click at [607, 196] on html "Cancel Save AI Assistant 556 px HTML Data Model Dev Data Model Format 7 6 5 4 3…" at bounding box center [396, 204] width 792 height 409
click at [519, 198] on div "<!-- Intro --> < div class = "px-4 text-xs" > Semantic search is an < em > AI-d…" at bounding box center [312, 225] width 565 height 370
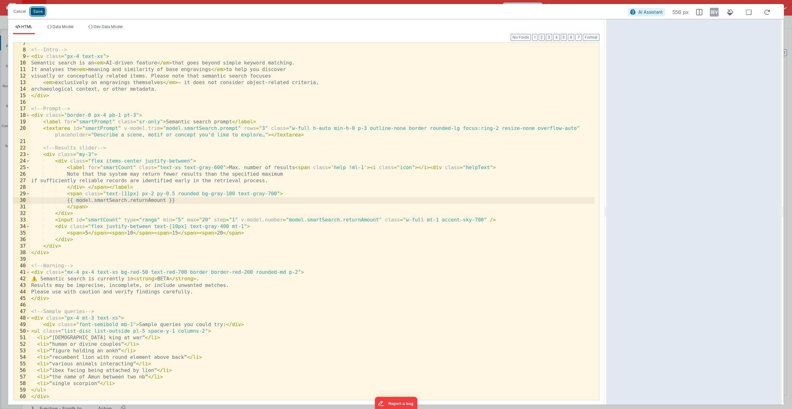
click at [35, 12] on button "Save" at bounding box center [38, 11] width 15 height 8
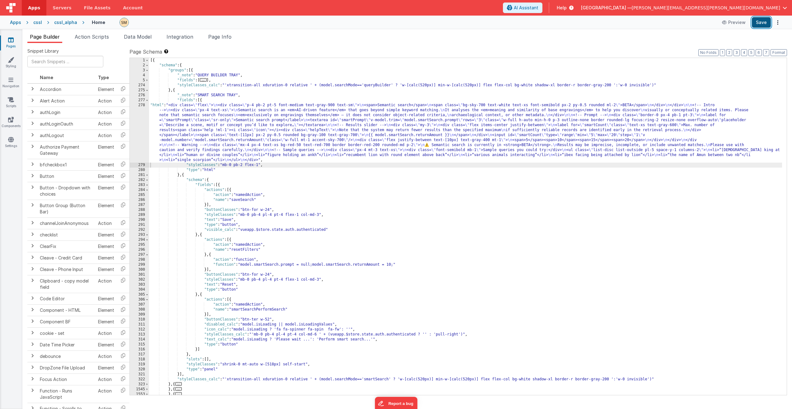
click at [757, 23] on button "Save" at bounding box center [761, 22] width 19 height 11
click at [187, 118] on div "[{ "schema" : { "groups" : [{ "_note" : "QUERY BUILDER TRAY" , "fields" : [ ...…" at bounding box center [465, 231] width 633 height 347
click at [135, 125] on div "278" at bounding box center [139, 133] width 19 height 60
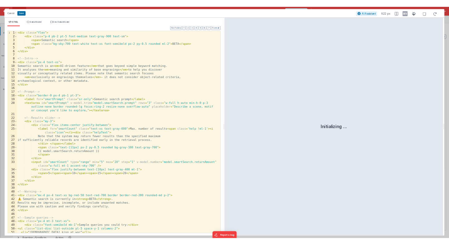
scroll to position [61, 0]
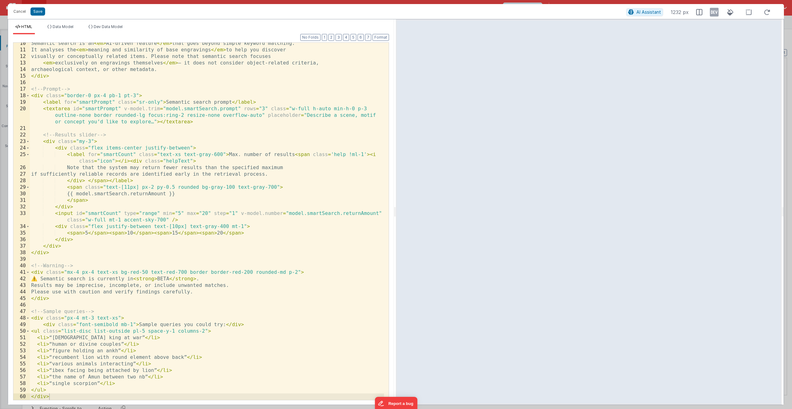
click at [204, 332] on div "Semantic search is an < em > AI-driven feature </ em > that goes beyond simple …" at bounding box center [207, 225] width 354 height 370
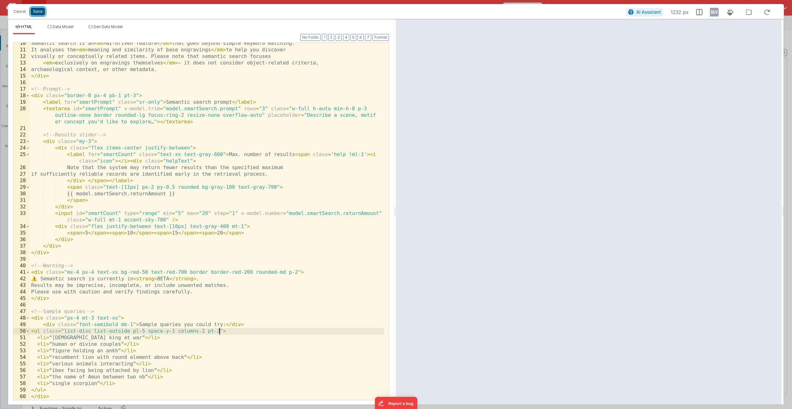
click at [35, 13] on button "Save" at bounding box center [38, 11] width 15 height 8
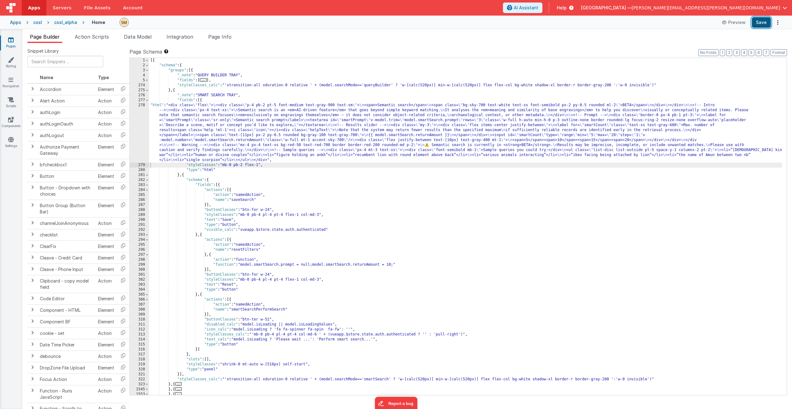
drag, startPoint x: 763, startPoint y: 23, endPoint x: 760, endPoint y: 24, distance: 3.6
click at [763, 23] on button "Save" at bounding box center [761, 22] width 19 height 11
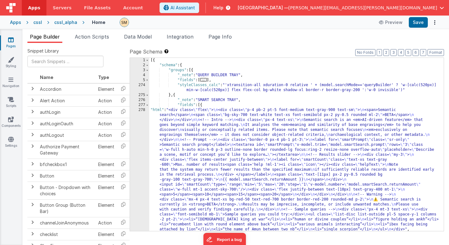
click at [196, 150] on div "[{ "schema" : { "groups" : [{ "_note" : "QUERY BUILDER TRAY" , "fields" : [ ...…" at bounding box center [294, 149] width 290 height 183
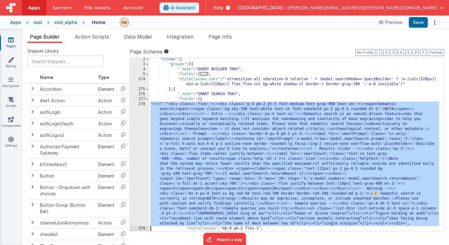
click at [142, 157] on div "2 3 4 5 274 275 276 277 278 279 280 281" at bounding box center [139, 148] width 19 height 183
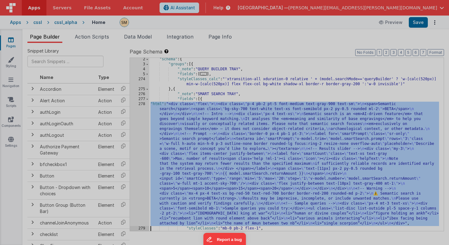
scroll to position [6, 0]
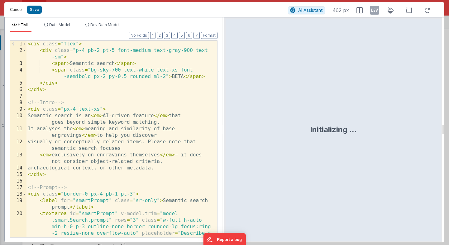
click at [19, 10] on button "Cancel" at bounding box center [16, 9] width 19 height 9
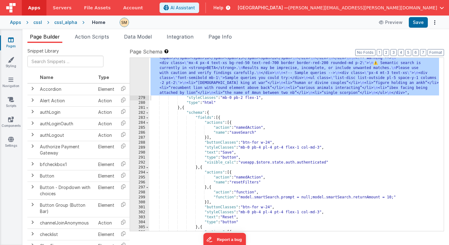
scroll to position [118, 0]
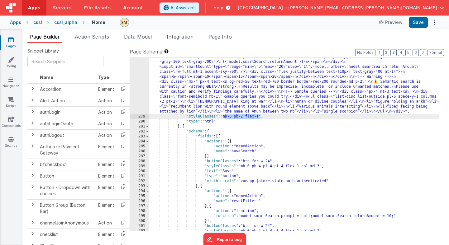
drag, startPoint x: 260, startPoint y: 117, endPoint x: 224, endPoint y: 119, distance: 36.2
click at [224, 119] on div ""html" : "<div class= \" flex \" > \n <div class= \" p-4 pb-2 pt-5 font-medium …" at bounding box center [294, 141] width 290 height 303
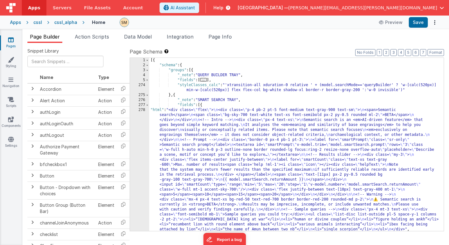
click at [232, 139] on div "[{ "schema" : { "groups" : [{ "_note" : "QUERY BUILDER TRAY" , "fields" : [ ...…" at bounding box center [294, 149] width 290 height 183
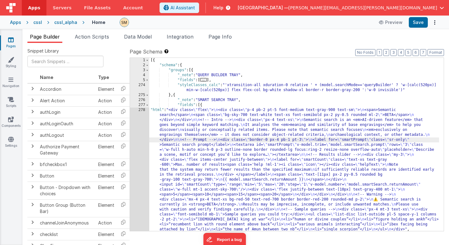
click at [140, 148] on div "1 2 3 4 5 274 275 276 277 278 279" at bounding box center [139, 149] width 19 height 183
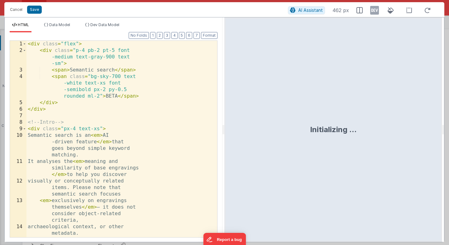
scroll to position [6, 0]
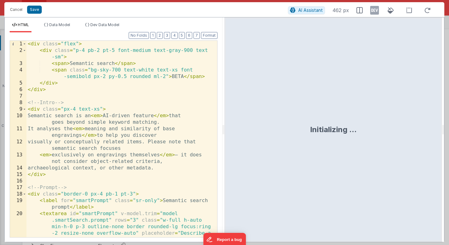
click at [140, 148] on div "< div class = "flex" > < div class = "p-4 pb-2 pt-5 font-medium text-gray-900 t…" at bounding box center [119, 162] width 186 height 243
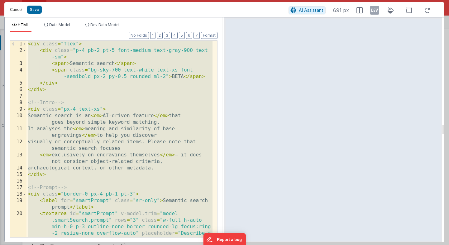
click at [20, 9] on button "Cancel" at bounding box center [16, 9] width 19 height 9
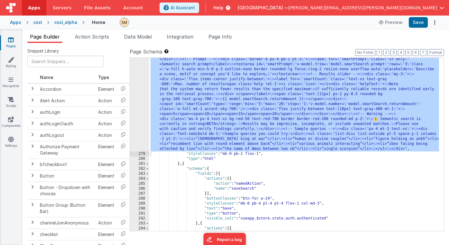
scroll to position [99, 0]
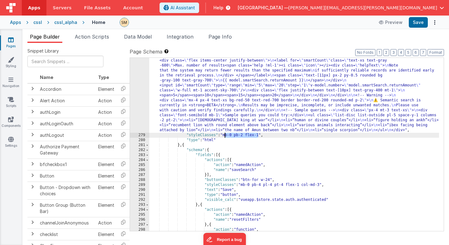
drag, startPoint x: 259, startPoint y: 136, endPoint x: 224, endPoint y: 136, distance: 34.3
click at [224, 136] on div ""html" : "<div class= \" flex \" > \n <div class= \" p-4 pb-2 pt-5 font-medium …" at bounding box center [294, 159] width 290 height 303
drag, startPoint x: 260, startPoint y: 136, endPoint x: 232, endPoint y: 138, distance: 28.4
click at [225, 135] on div ""html" : "<div class= \" flex \" > \n <div class= \" p-4 pb-2 pt-5 font-medium …" at bounding box center [294, 159] width 290 height 303
click at [420, 24] on button "Save" at bounding box center [418, 22] width 19 height 11
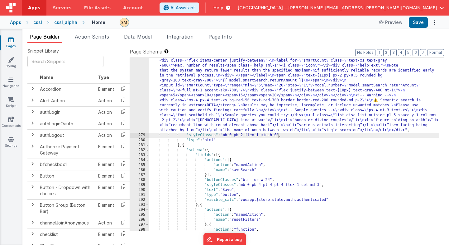
click at [175, 109] on div ""html" : "<div class= \" flex \" > \n <div class= \" p-4 pb-2 pt-5 font-medium …" at bounding box center [294, 159] width 290 height 303
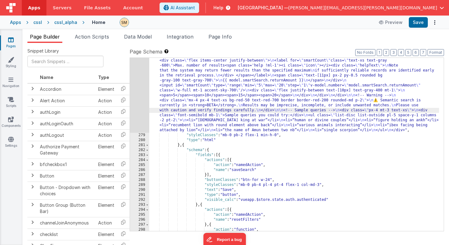
click at [137, 108] on div "278" at bounding box center [139, 70] width 19 height 125
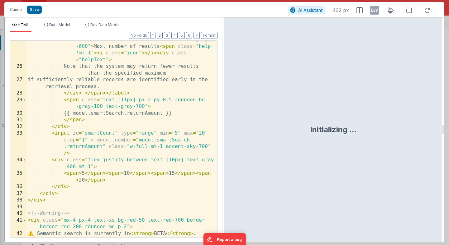
scroll to position [379, 0]
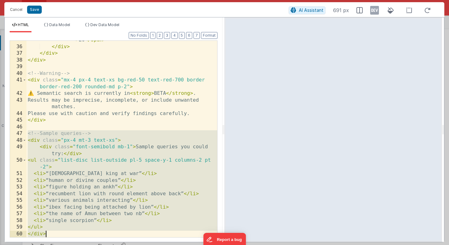
drag, startPoint x: 28, startPoint y: 135, endPoint x: 61, endPoint y: 244, distance: 114.0
click at [61, 244] on div "Cancel Save AI Assistant 691 px HTML Data Model Dev Data Model Format 7 6 5 4 3…" at bounding box center [224, 122] width 449 height 245
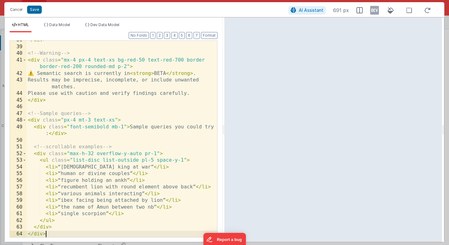
scroll to position [399, 0]
click at [144, 185] on div "</ div > <!-- Warning --> < div class = "mx-4 px-4 text-xs bg-red-50 text-red-7…" at bounding box center [121, 142] width 191 height 210
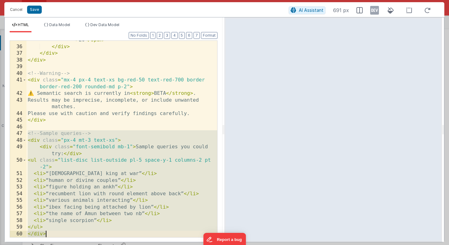
scroll to position [379, 0]
click at [174, 163] on div "< span > 5 </ span > < span > 10 </ span > < span > 15 </ span > < span > 20 </…" at bounding box center [121, 138] width 191 height 217
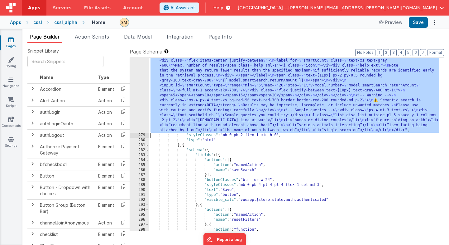
click at [142, 106] on div "278" at bounding box center [139, 70] width 19 height 125
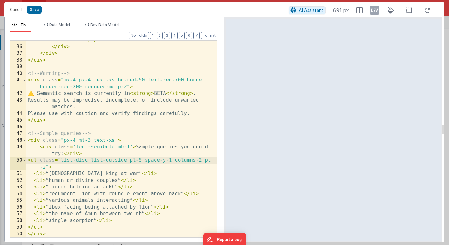
click at [61, 159] on div "< span > 5 </ span > < span > 10 </ span > < span > 15 </ span > < span > 20 </…" at bounding box center [121, 138] width 191 height 217
paste textarea
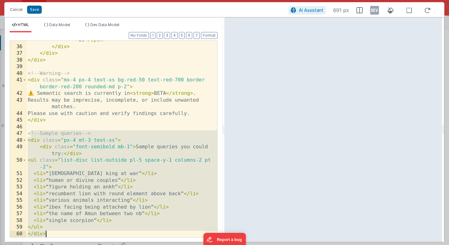
drag, startPoint x: 29, startPoint y: 133, endPoint x: 70, endPoint y: 237, distance: 112.0
click at [70, 237] on div "< span > 5 </ span > < span > 10 </ span > < span > 15 </ span > < span > 20 </…" at bounding box center [121, 138] width 191 height 217
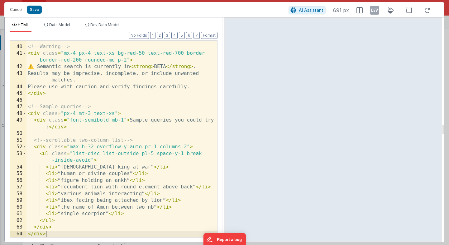
scroll to position [406, 0]
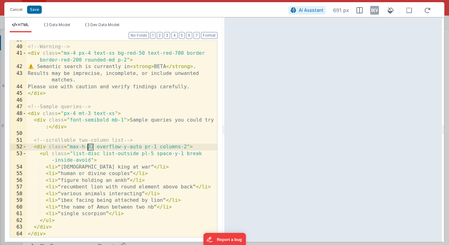
drag, startPoint x: 93, startPoint y: 148, endPoint x: 87, endPoint y: 148, distance: 5.6
click at [87, 148] on div "<!-- Warning --> < div class = "mx-4 px-4 text-xs bg-red-50 text-red-700 border…" at bounding box center [121, 142] width 191 height 210
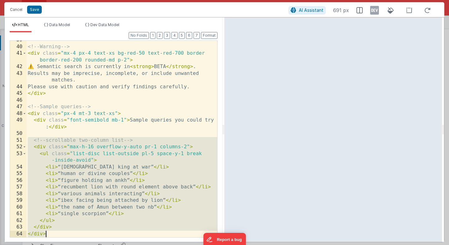
drag, startPoint x: 29, startPoint y: 141, endPoint x: 74, endPoint y: 238, distance: 107.0
click at [74, 238] on div "Format 7 6 5 4 3 2 1 No Folds 39 40 41 42 43 44 45 46 47 48 49 50 51 52 53 54 5…" at bounding box center [114, 137] width 218 height 210
click at [34, 10] on button "Save" at bounding box center [34, 10] width 15 height 8
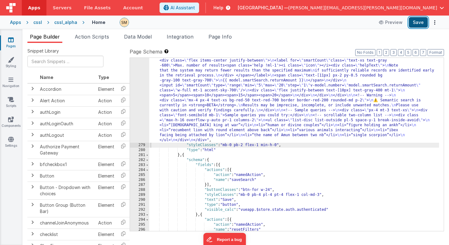
click at [417, 21] on button "Save" at bounding box center [418, 22] width 19 height 11
click at [185, 110] on div ""html" : "<div class= \" flex \" > \n <div class= \" p-4 pb-2 pt-5 font-medium …" at bounding box center [294, 164] width 290 height 313
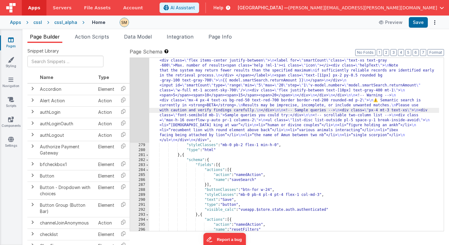
click at [137, 107] on div "278" at bounding box center [139, 75] width 19 height 135
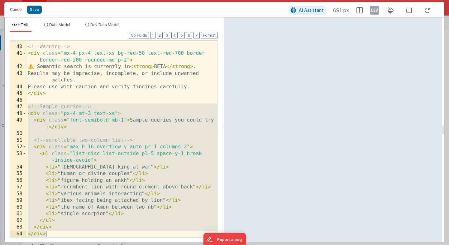
drag, startPoint x: 27, startPoint y: 107, endPoint x: 64, endPoint y: 244, distance: 142.2
click at [64, 244] on div "Cancel Save AI Assistant 691 px HTML Data Model Dev Data Model Format 7 6 5 4 3…" at bounding box center [224, 122] width 449 height 245
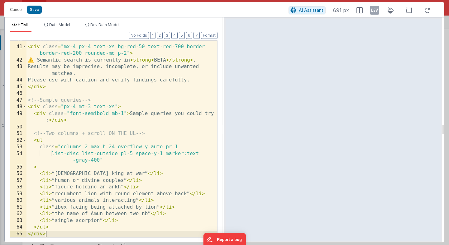
scroll to position [412, 0]
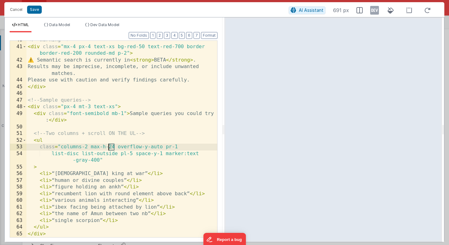
drag, startPoint x: 114, startPoint y: 148, endPoint x: 108, endPoint y: 148, distance: 5.9
click at [108, 148] on div "<!-- Warning --> < div class = "mx-4 px-4 text-xs bg-red-50 text-red-700 border…" at bounding box center [121, 142] width 191 height 210
click at [114, 148] on div "<!-- Warning --> < div class = "mx-4 px-4 text-xs bg-red-50 text-red-700 border…" at bounding box center [121, 142] width 191 height 210
click at [120, 150] on div "<!-- Warning --> < div class = "mx-4 px-4 text-xs bg-red-50 text-red-700 border…" at bounding box center [121, 142] width 191 height 210
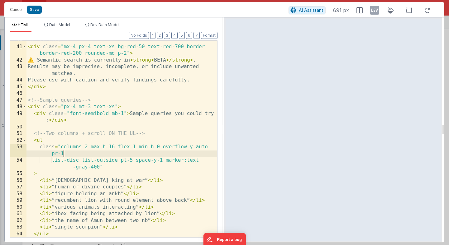
click at [136, 155] on div "<!-- Warning --> < div class = "mx-4 px-4 text-xs bg-red-50 text-red-700 border…" at bounding box center [121, 142] width 191 height 210
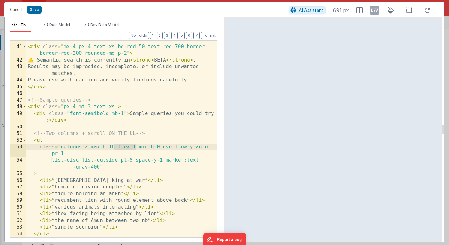
drag, startPoint x: 136, startPoint y: 147, endPoint x: 115, endPoint y: 148, distance: 20.9
click at [115, 148] on div "<!-- Warning --> < div class = "mx-4 px-4 text-xs bg-red-50 text-red-700 border…" at bounding box center [121, 142] width 191 height 210
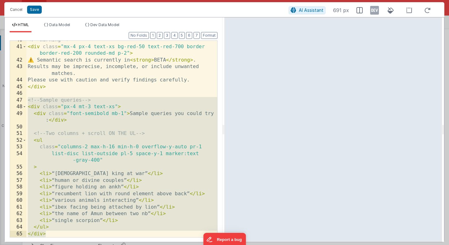
drag, startPoint x: 29, startPoint y: 101, endPoint x: 78, endPoint y: 244, distance: 150.8
click at [78, 244] on div "Cancel Save AI Assistant 691 px HTML Data Model Dev Data Model Format 7 6 5 4 3…" at bounding box center [224, 122] width 449 height 245
click at [29, 102] on div "<!-- Warning --> < div class = "mx-4 px-4 text-xs bg-red-50 text-red-700 border…" at bounding box center [121, 139] width 191 height 197
drag, startPoint x: 29, startPoint y: 102, endPoint x: 82, endPoint y: 244, distance: 152.0
click at [83, 244] on div "Cancel Save AI Assistant 691 px HTML Data Model Dev Data Model Format 7 6 5 4 3…" at bounding box center [224, 122] width 449 height 245
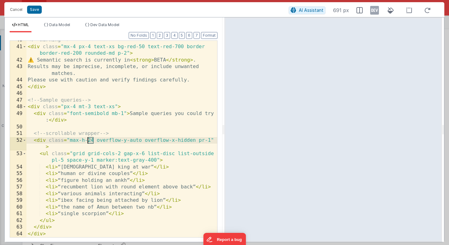
drag, startPoint x: 93, startPoint y: 140, endPoint x: 88, endPoint y: 139, distance: 5.3
click at [88, 139] on div "<!-- Warning --> < div class = "mx-4 px-4 text-xs bg-red-50 text-red-700 border…" at bounding box center [121, 142] width 191 height 210
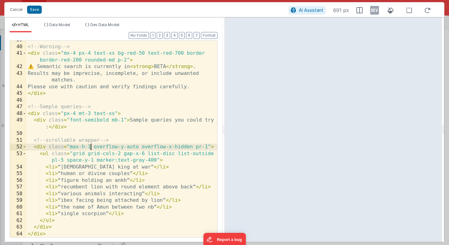
scroll to position [406, 0]
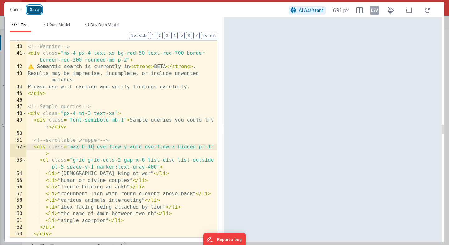
click at [36, 10] on button "Save" at bounding box center [34, 10] width 15 height 8
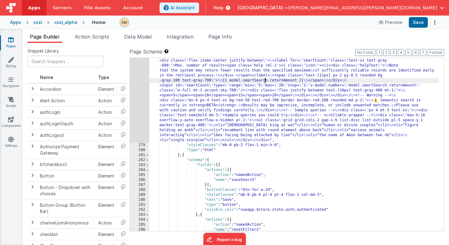
click at [265, 80] on div ""html" : "<div class= \" flex \" > \n <div class= \" p-4 pb-2 pt-5 font-medium …" at bounding box center [294, 164] width 290 height 313
click at [205, 97] on div ""html" : "<div class= \" flex \" > \n <div class= \" p-4 pb-2 pt-5 font-medium …" at bounding box center [294, 164] width 290 height 313
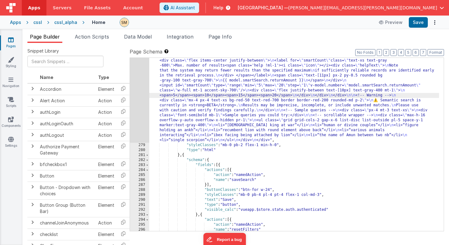
click at [139, 110] on div "278" at bounding box center [139, 75] width 19 height 135
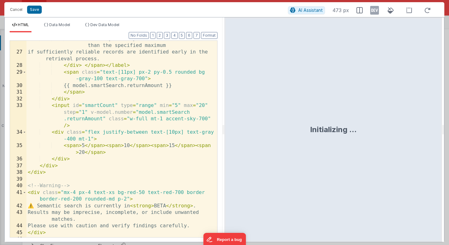
scroll to position [412, 0]
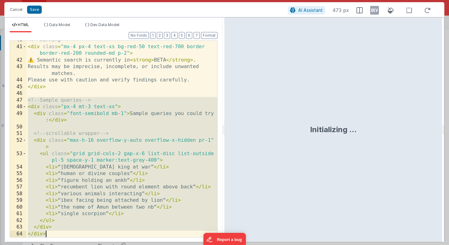
drag, startPoint x: 28, startPoint y: 100, endPoint x: 73, endPoint y: 244, distance: 151.2
click at [73, 244] on div "Cancel Save AI Assistant 473 px HTML Data Model Dev Data Model Format 7 6 5 4 3…" at bounding box center [224, 122] width 449 height 245
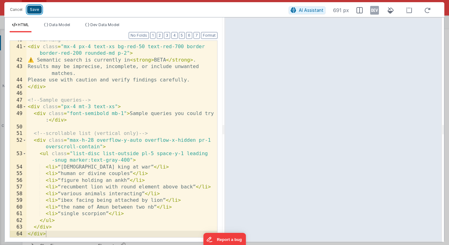
click at [33, 10] on button "Save" at bounding box center [34, 10] width 15 height 8
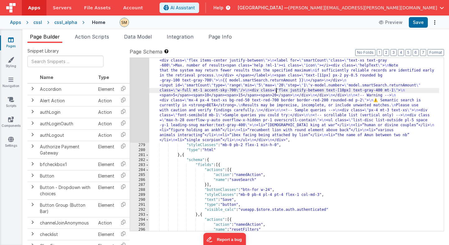
click at [276, 90] on div ""html" : "<div class= \" flex \" > \n <div class= \" p-4 pb-2 pt-5 font-medium …" at bounding box center [294, 164] width 290 height 313
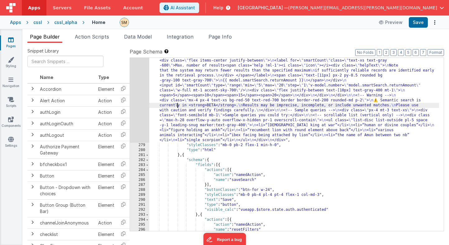
click at [176, 106] on div ""html" : "<div class= \" flex \" > \n <div class= \" p-4 pb-2 pt-5 font-medium …" at bounding box center [294, 164] width 290 height 313
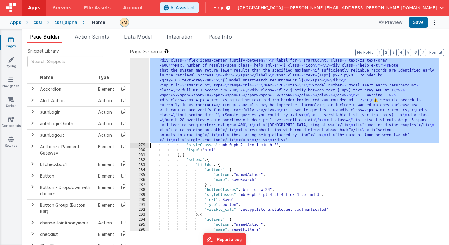
click at [139, 108] on div "278" at bounding box center [139, 75] width 19 height 135
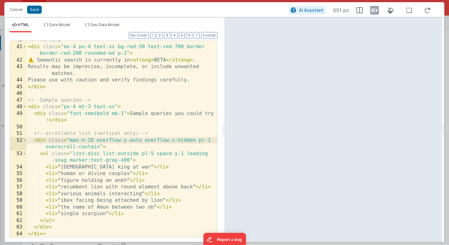
click at [94, 141] on div "<!-- Warning --> < div class = "mx-4 px-4 text-xs bg-red-50 text-red-700 border…" at bounding box center [121, 142] width 191 height 210
drag, startPoint x: 93, startPoint y: 140, endPoint x: 87, endPoint y: 140, distance: 6.2
click at [87, 140] on div "<!-- Warning --> < div class = "mx-4 px-4 text-xs bg-red-50 text-red-700 border…" at bounding box center [121, 142] width 191 height 210
click at [111, 146] on div "<!-- Warning --> < div class = "mx-4 px-4 text-xs bg-red-50 text-red-700 border…" at bounding box center [121, 142] width 191 height 210
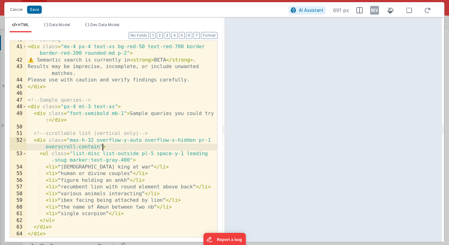
click at [102, 148] on div "<!-- Warning --> < div class = "mx-4 px-4 text-xs bg-red-50 text-red-700 border…" at bounding box center [121, 142] width 191 height 210
click at [99, 148] on div "<!-- Warning --> < div class = "mx-4 px-4 text-xs bg-red-50 text-red-700 border…" at bounding box center [121, 142] width 191 height 210
click at [38, 7] on button "Save" at bounding box center [34, 10] width 15 height 8
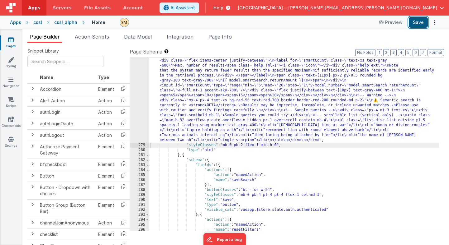
click at [418, 23] on button "Save" at bounding box center [418, 22] width 19 height 11
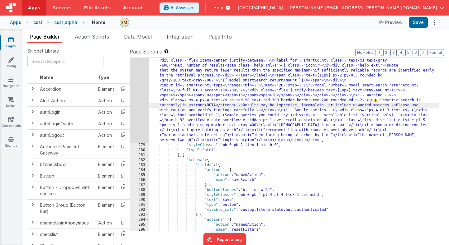
click at [180, 108] on div ""html" : "<div class= \" flex \" > \n <div class= \" p-4 pb-2 pt-5 font-medium …" at bounding box center [294, 164] width 290 height 313
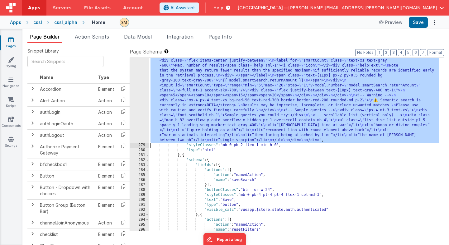
click at [141, 109] on div "278" at bounding box center [139, 75] width 19 height 135
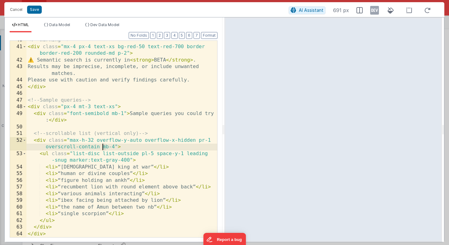
drag, startPoint x: 105, startPoint y: 148, endPoint x: 102, endPoint y: 148, distance: 3.4
click at [102, 148] on div "<!-- Warning --> < div class = "mx-4 px-4 text-xs bg-red-50 text-red-700 border…" at bounding box center [121, 142] width 191 height 210
click at [35, 11] on button "Save" at bounding box center [34, 10] width 15 height 8
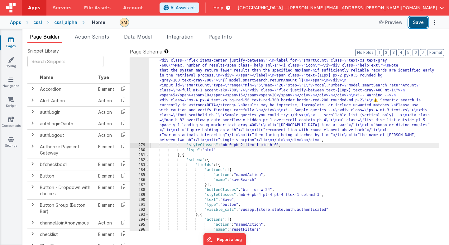
click at [421, 17] on button "Save" at bounding box center [418, 22] width 19 height 11
click at [178, 116] on div ""html" : "<div class= \" flex \" > \n <div class= \" p-4 pb-2 pt-5 font-medium …" at bounding box center [294, 164] width 290 height 313
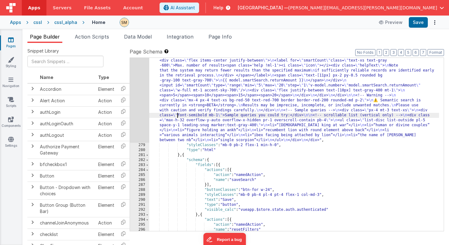
click at [140, 110] on div "278" at bounding box center [139, 75] width 19 height 135
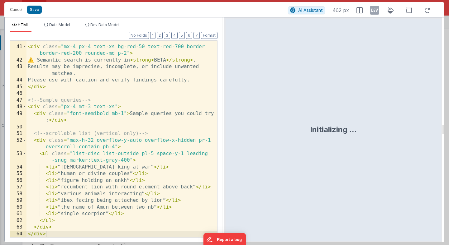
scroll to position [408, 0]
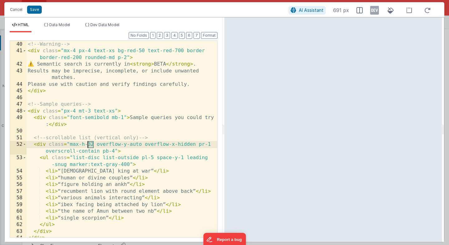
drag, startPoint x: 93, startPoint y: 145, endPoint x: 88, endPoint y: 145, distance: 4.4
click at [88, 145] on div "<!-- Warning --> < div class = "mx-4 px-4 text-xs bg-red-50 text-red-700 border…" at bounding box center [121, 139] width 191 height 210
click at [36, 10] on button "Save" at bounding box center [34, 10] width 15 height 8
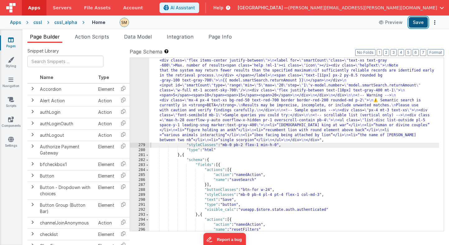
click at [422, 24] on button "Save" at bounding box center [418, 22] width 19 height 11
click at [166, 127] on div ""html" : "<div class= \" flex \" > \n <div class= \" p-4 pb-2 pt-5 font-medium …" at bounding box center [294, 164] width 290 height 313
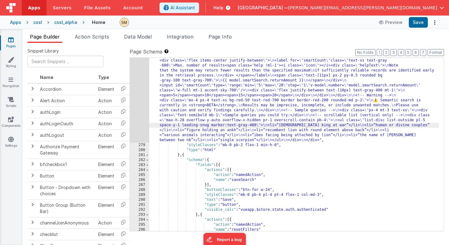
click at [138, 121] on div "278" at bounding box center [139, 75] width 19 height 135
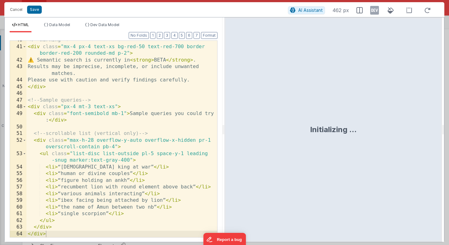
scroll to position [412, 0]
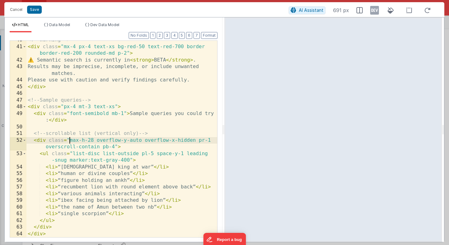
click at [69, 141] on div "<!-- Warning --> < div class = "mx-4 px-4 text-xs bg-red-50 text-red-700 border…" at bounding box center [121, 142] width 191 height 210
drag, startPoint x: 118, startPoint y: 141, endPoint x: 111, endPoint y: 141, distance: 7.2
click at [111, 141] on div "<!-- Warning --> < div class = "mx-4 px-4 text-xs bg-red-50 text-red-700 border…" at bounding box center [121, 142] width 191 height 210
click at [31, 11] on button "Save" at bounding box center [34, 10] width 15 height 8
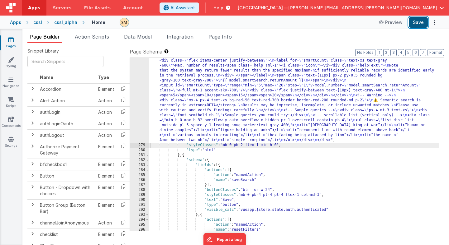
click at [421, 23] on button "Save" at bounding box center [418, 22] width 19 height 11
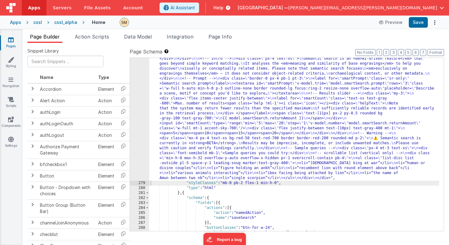
scroll to position [62, 0]
click at [137, 104] on div "278" at bounding box center [139, 113] width 19 height 135
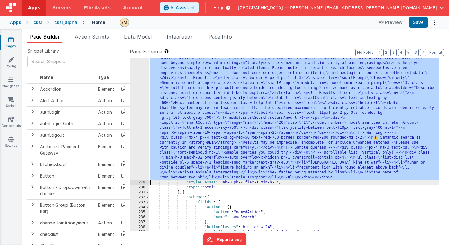
click at [138, 104] on div "278" at bounding box center [139, 113] width 19 height 135
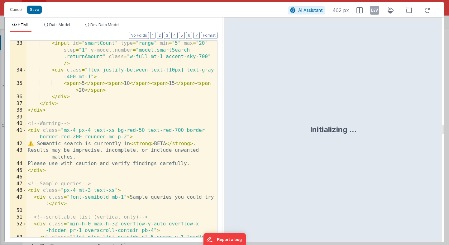
scroll to position [412, 0]
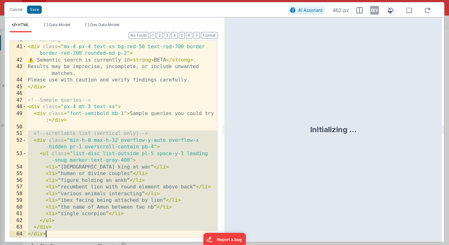
drag, startPoint x: 28, startPoint y: 133, endPoint x: 85, endPoint y: 245, distance: 124.9
click at [85, 245] on div "Cancel Save AI Assistant 462 px HTML Data Model Dev Data Model Format 7 6 5 4 3…" at bounding box center [224, 122] width 449 height 245
click at [28, 133] on div "<!-- Warning --> < div class = "mx-4 px-4 text-xs bg-red-50 text-red-700 border…" at bounding box center [121, 139] width 191 height 197
drag, startPoint x: 28, startPoint y: 133, endPoint x: 66, endPoint y: 244, distance: 117.6
click at [66, 245] on div "Cancel Save AI Assistant 691 px HTML Data Model Dev Data Model Format 7 6 5 4 3…" at bounding box center [224, 122] width 449 height 245
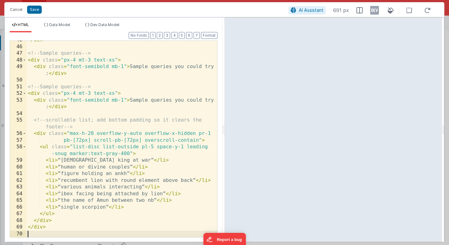
scroll to position [459, 0]
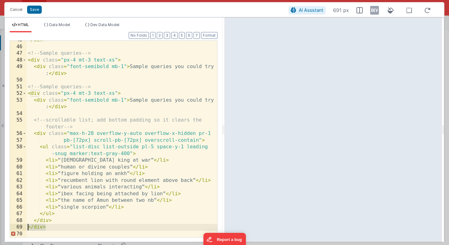
drag, startPoint x: 47, startPoint y: 228, endPoint x: 9, endPoint y: 228, distance: 37.4
click at [9, 228] on div "Format 7 6 5 4 3 2 1 No Folds 45 46 47 48 49 50 51 52 53 54 55 56 57 58 59 60 6…" at bounding box center [114, 137] width 218 height 210
click at [30, 235] on div "</ div > <!-- Sample queries --> < div class = "px-4 mt-3 text-xs" > < div clas…" at bounding box center [121, 142] width 191 height 210
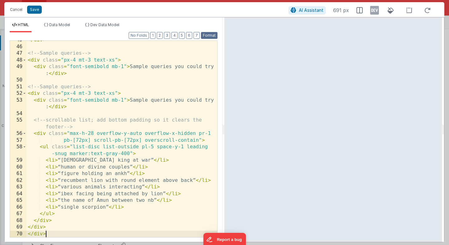
click at [212, 35] on button "Format" at bounding box center [209, 35] width 17 height 7
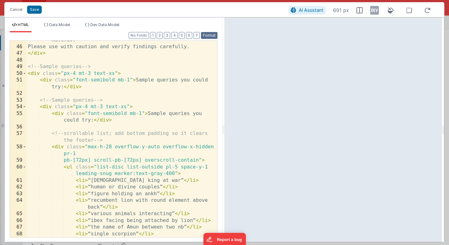
scroll to position [486, 0]
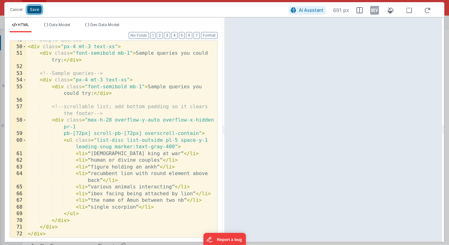
click at [36, 10] on button "Save" at bounding box center [34, 10] width 15 height 8
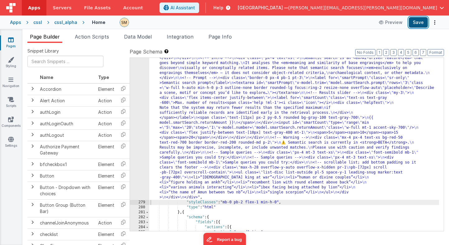
click at [421, 24] on button "Save" at bounding box center [418, 22] width 19 height 11
click at [183, 142] on div ""html" : "<div class= \" flex \" > \n <div class= \" p-4 pb-2 pt-5 font-medium …" at bounding box center [294, 212] width 290 height 333
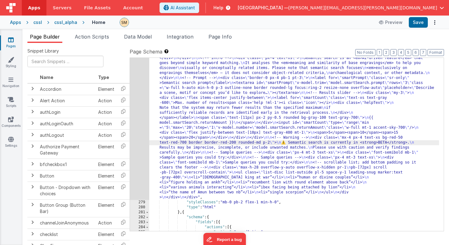
click at [136, 153] on div "278" at bounding box center [139, 123] width 19 height 154
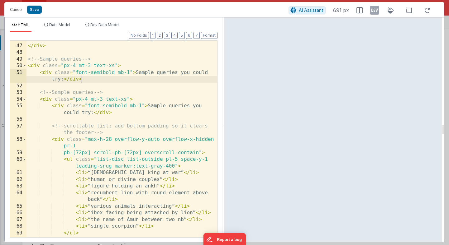
scroll to position [0, 0]
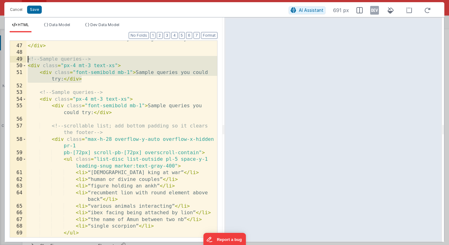
drag, startPoint x: 85, startPoint y: 77, endPoint x: 16, endPoint y: 59, distance: 71.8
click at [16, 59] on div "46 47 48 49 50 51 52 53 54 55 56 57 58 59 60 61 62 63 64 65 66 67 68 69 70 71 P…" at bounding box center [114, 138] width 208 height 197
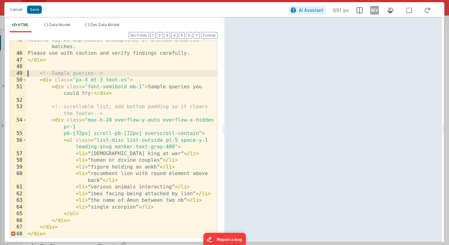
scroll to position [452, 0]
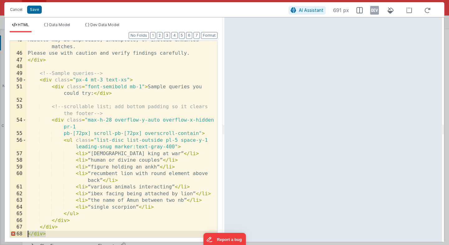
drag, startPoint x: 47, startPoint y: 235, endPoint x: 1, endPoint y: 234, distance: 46.1
click at [1, 234] on div "Cancel Save AI Assistant 691 px HTML Data Model Dev Data Model Format 7 6 5 4 3…" at bounding box center [224, 122] width 449 height 245
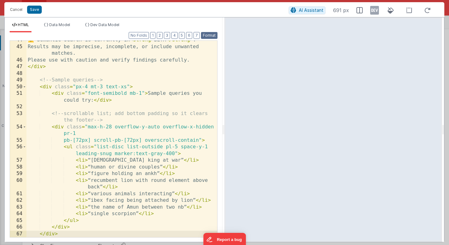
click at [211, 36] on button "Format" at bounding box center [209, 35] width 17 height 7
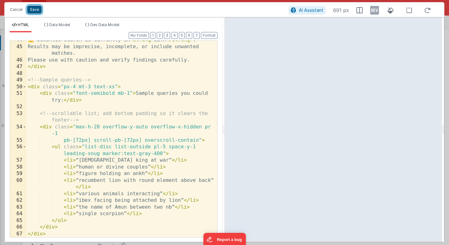
click at [36, 8] on button "Save" at bounding box center [34, 10] width 15 height 8
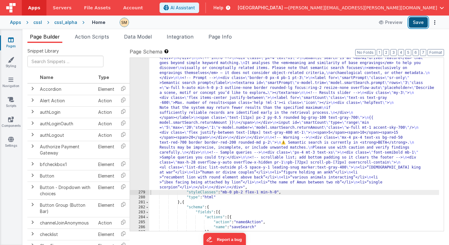
click at [417, 24] on button "Save" at bounding box center [418, 22] width 19 height 11
click at [140, 145] on div "278" at bounding box center [139, 118] width 19 height 144
click at [140, 146] on div "278" at bounding box center [139, 118] width 19 height 144
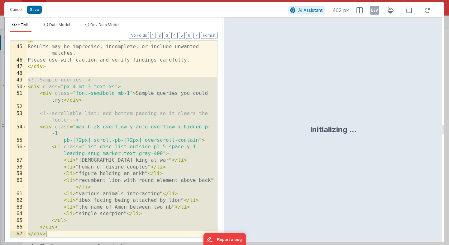
drag, startPoint x: 27, startPoint y: 79, endPoint x: 83, endPoint y: 244, distance: 174.6
click at [83, 244] on div "Cancel Save AI Assistant 462 px HTML Data Model Dev Data Model Format 7 6 5 4 3…" at bounding box center [224, 122] width 449 height 245
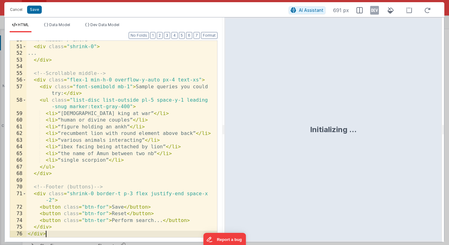
scroll to position [493, 0]
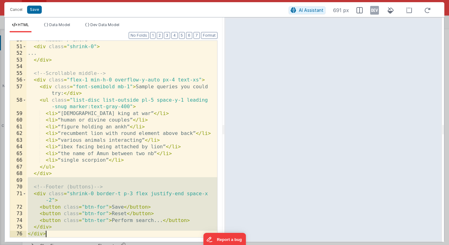
drag, startPoint x: 28, startPoint y: 184, endPoint x: 52, endPoint y: 245, distance: 65.7
click at [52, 245] on div "Cancel Save AI Assistant 691 px HTML Data Model Dev Data Model Format 7 6 5 4 3…" at bounding box center [224, 122] width 449 height 245
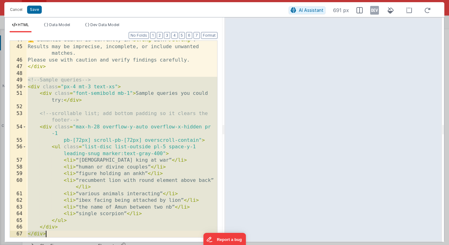
scroll to position [446, 0]
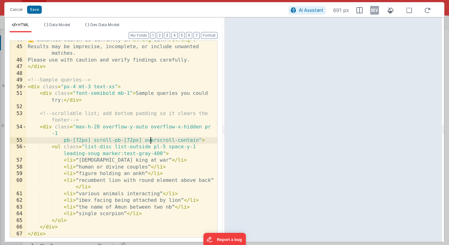
click at [150, 139] on div "⚠️ Semantic search is currently in < strong > BETA </ strong > . Results may be…" at bounding box center [121, 142] width 191 height 210
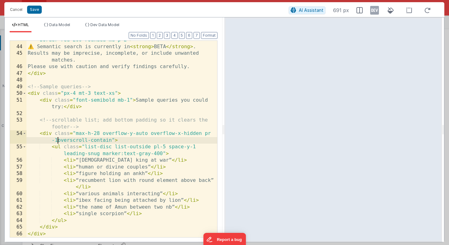
scroll to position [439, 0]
click at [34, 11] on button "Save" at bounding box center [34, 10] width 15 height 8
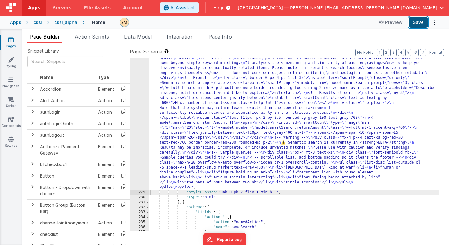
click at [418, 24] on button "Save" at bounding box center [418, 22] width 19 height 11
click at [144, 119] on div "278" at bounding box center [139, 118] width 19 height 144
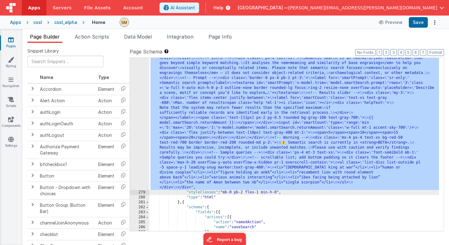
click at [143, 118] on div "278" at bounding box center [139, 118] width 19 height 144
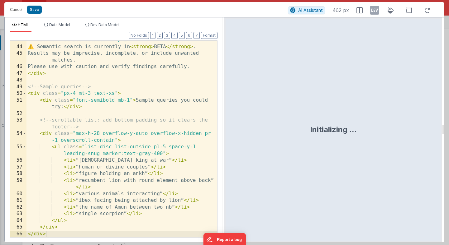
scroll to position [439, 0]
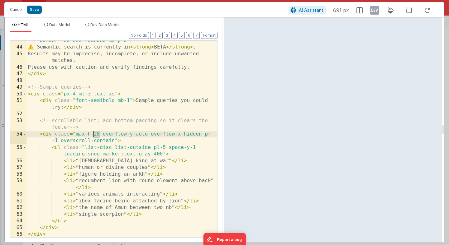
drag, startPoint x: 99, startPoint y: 134, endPoint x: 93, endPoint y: 134, distance: 5.9
click at [93, 134] on div "< div class = "mx-4 px-4 text-xs bg-red-50 text-red-700 border border-red-200 r…" at bounding box center [121, 139] width 191 height 217
click at [35, 7] on button "Save" at bounding box center [34, 10] width 15 height 8
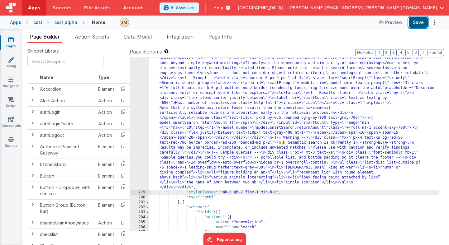
click at [422, 21] on button "Save" at bounding box center [418, 22] width 19 height 11
click at [419, 17] on div "Apps cssl cssl_alpha Home Preview Save" at bounding box center [224, 23] width 449 height 14
click at [419, 22] on button "Save" at bounding box center [418, 22] width 19 height 11
